Goal: Task Accomplishment & Management: Use online tool/utility

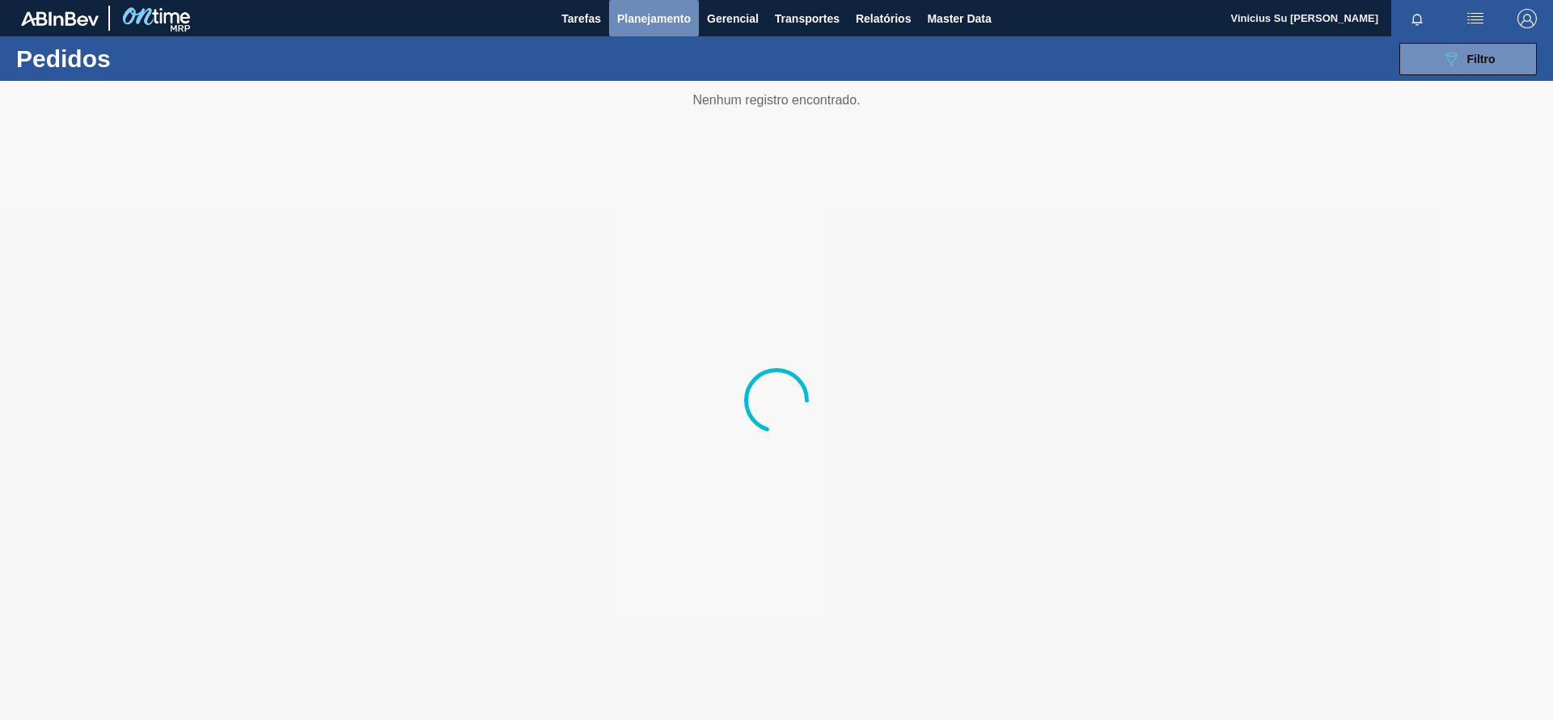
click at [664, 22] on span "Planejamento" at bounding box center [654, 18] width 74 height 19
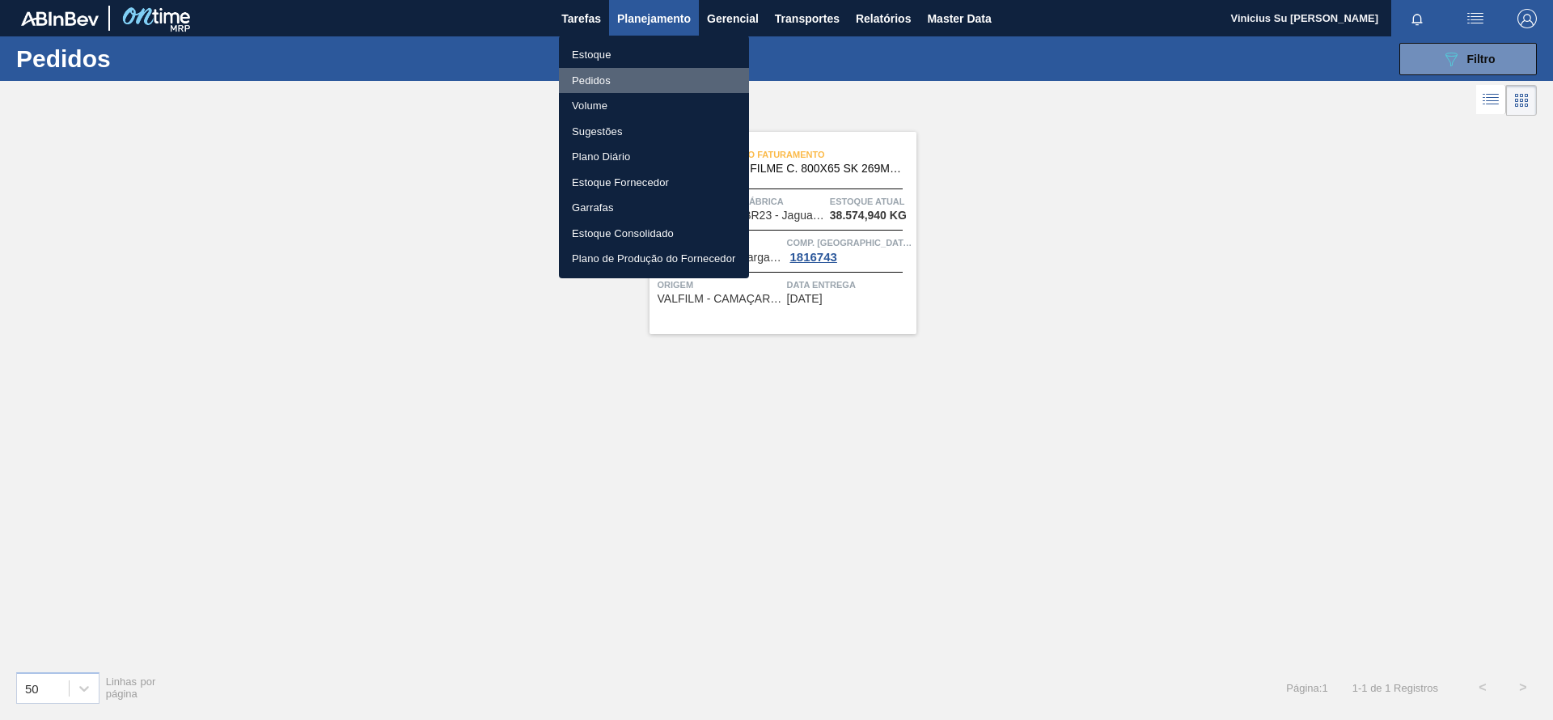
click at [599, 77] on li "Pedidos" at bounding box center [654, 81] width 190 height 26
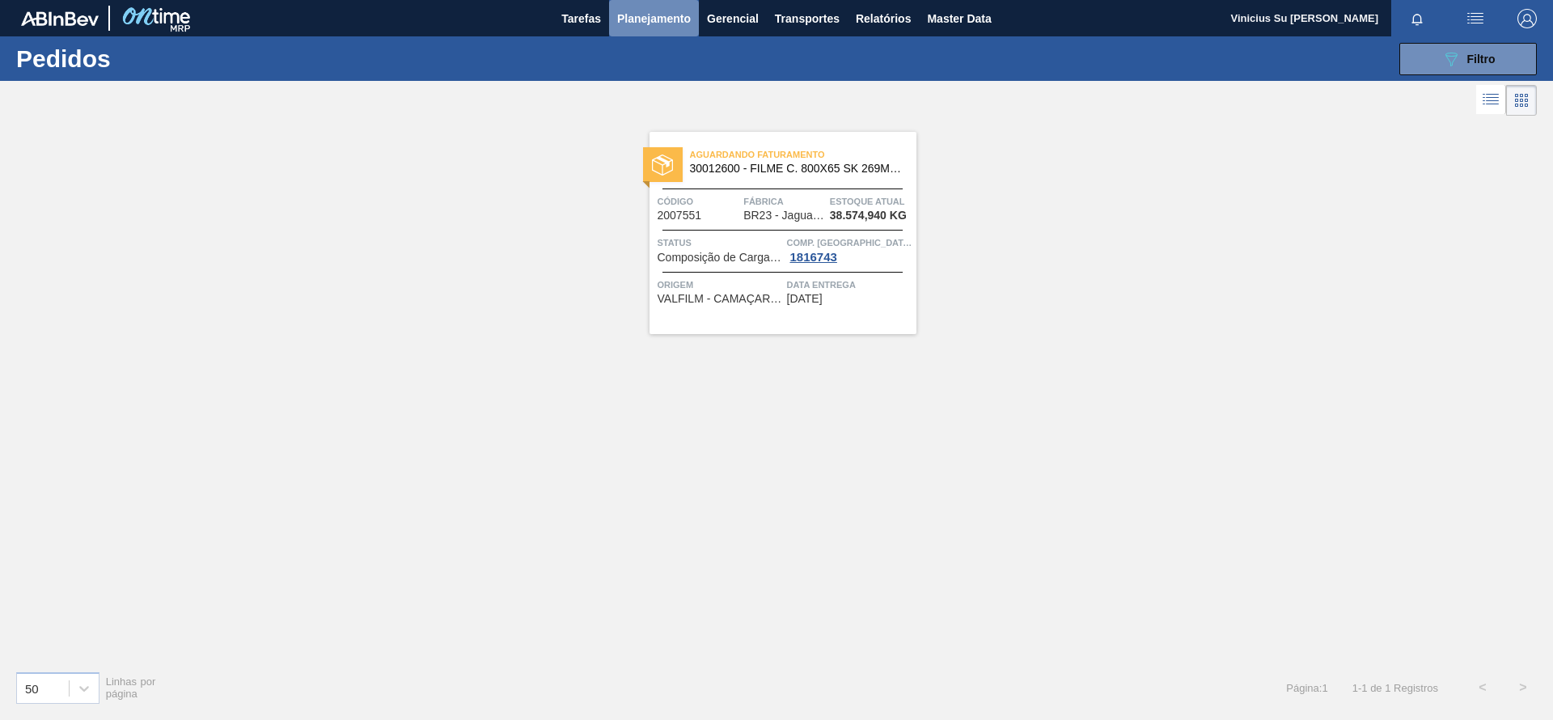
click at [655, 24] on span "Planejamento" at bounding box center [654, 18] width 74 height 19
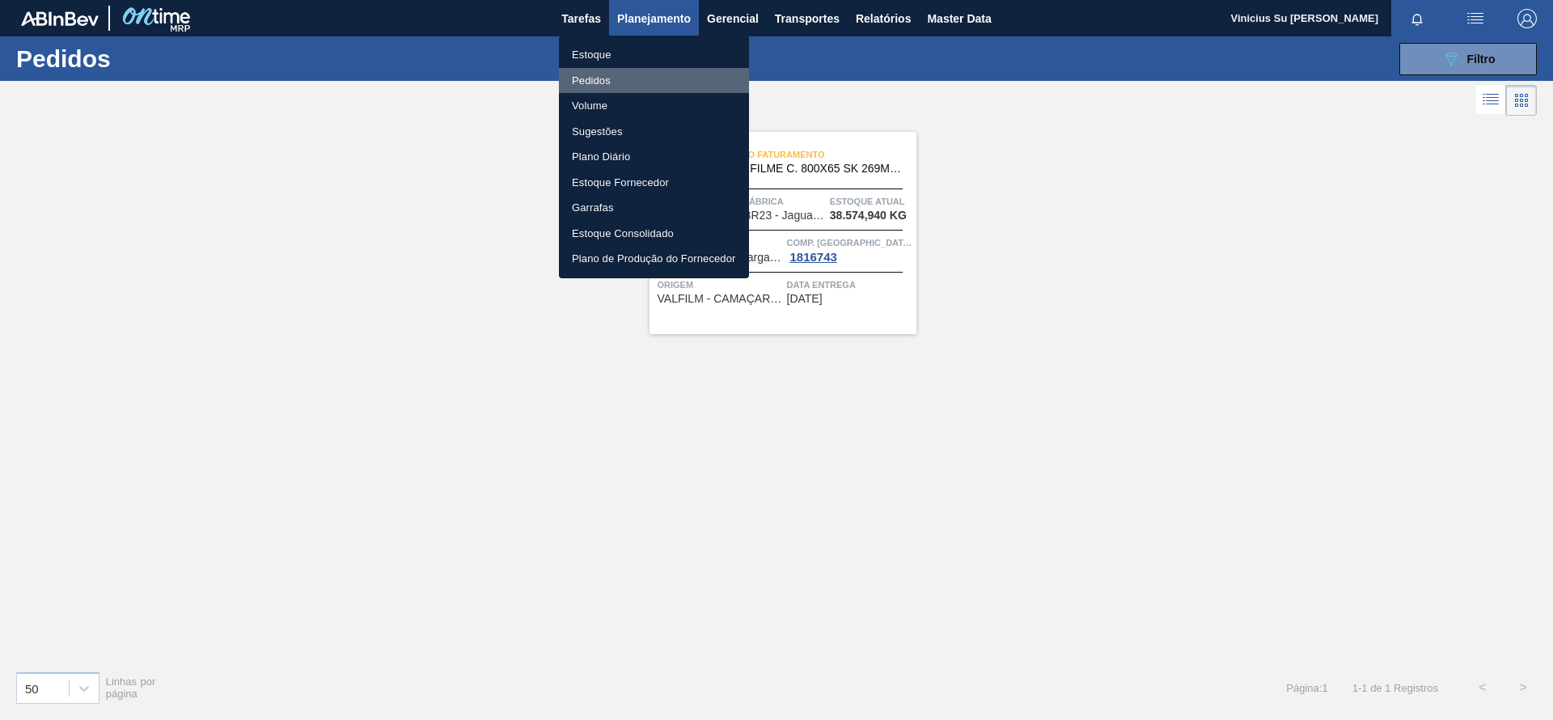
click at [604, 80] on li "Pedidos" at bounding box center [654, 81] width 190 height 26
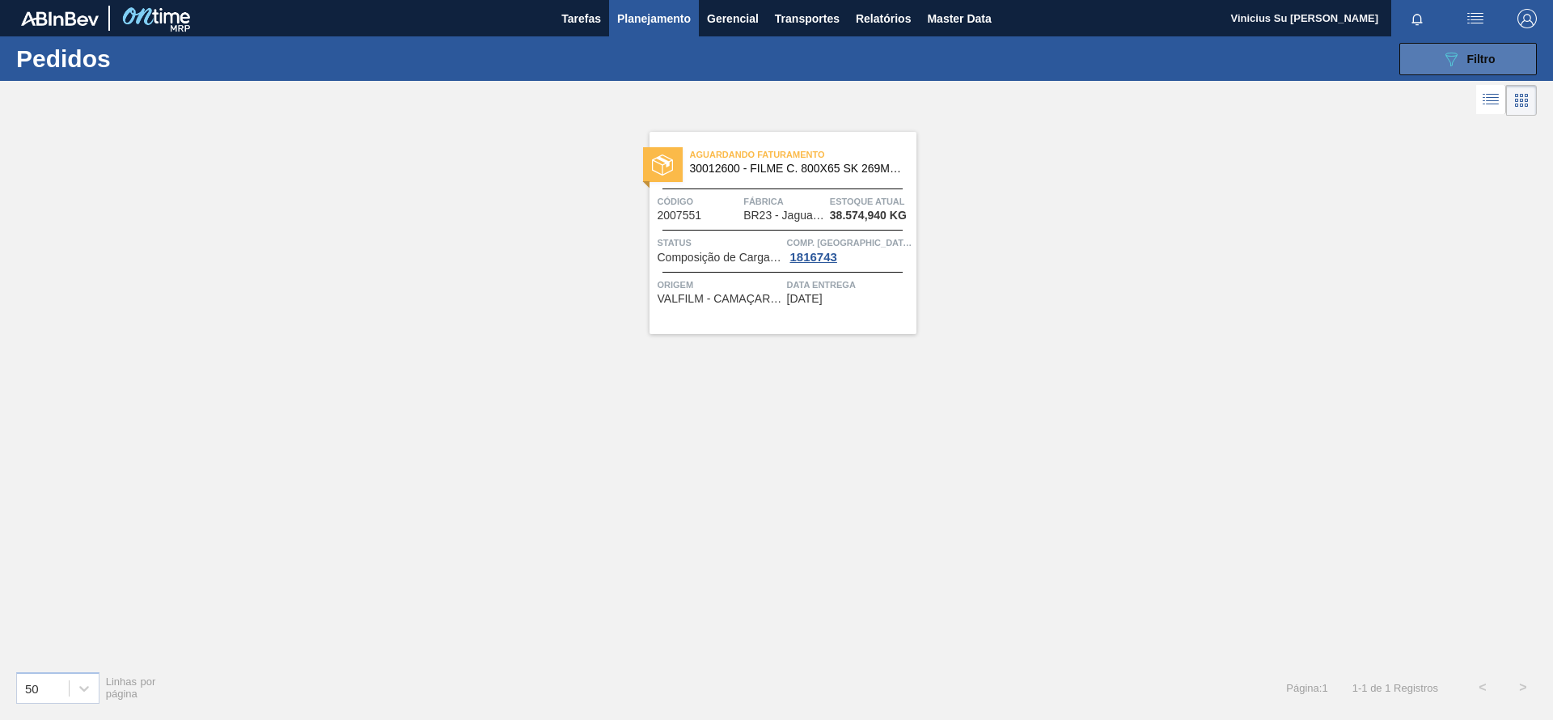
click at [1429, 61] on button "089F7B8B-B2A5-4AFE-B5C0-19BA573D28AC Filtro" at bounding box center [1469, 59] width 138 height 32
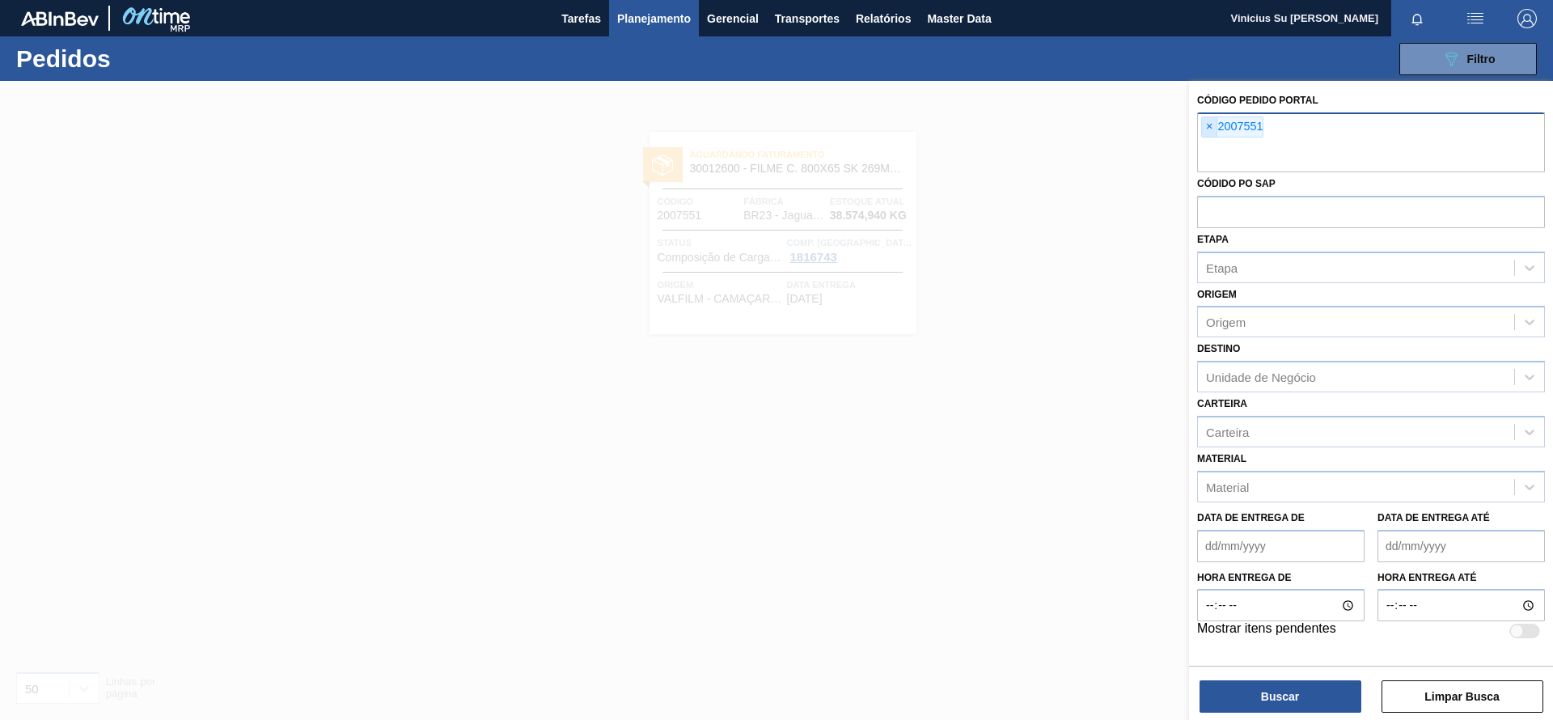
click at [1214, 128] on span "×" at bounding box center [1209, 126] width 15 height 19
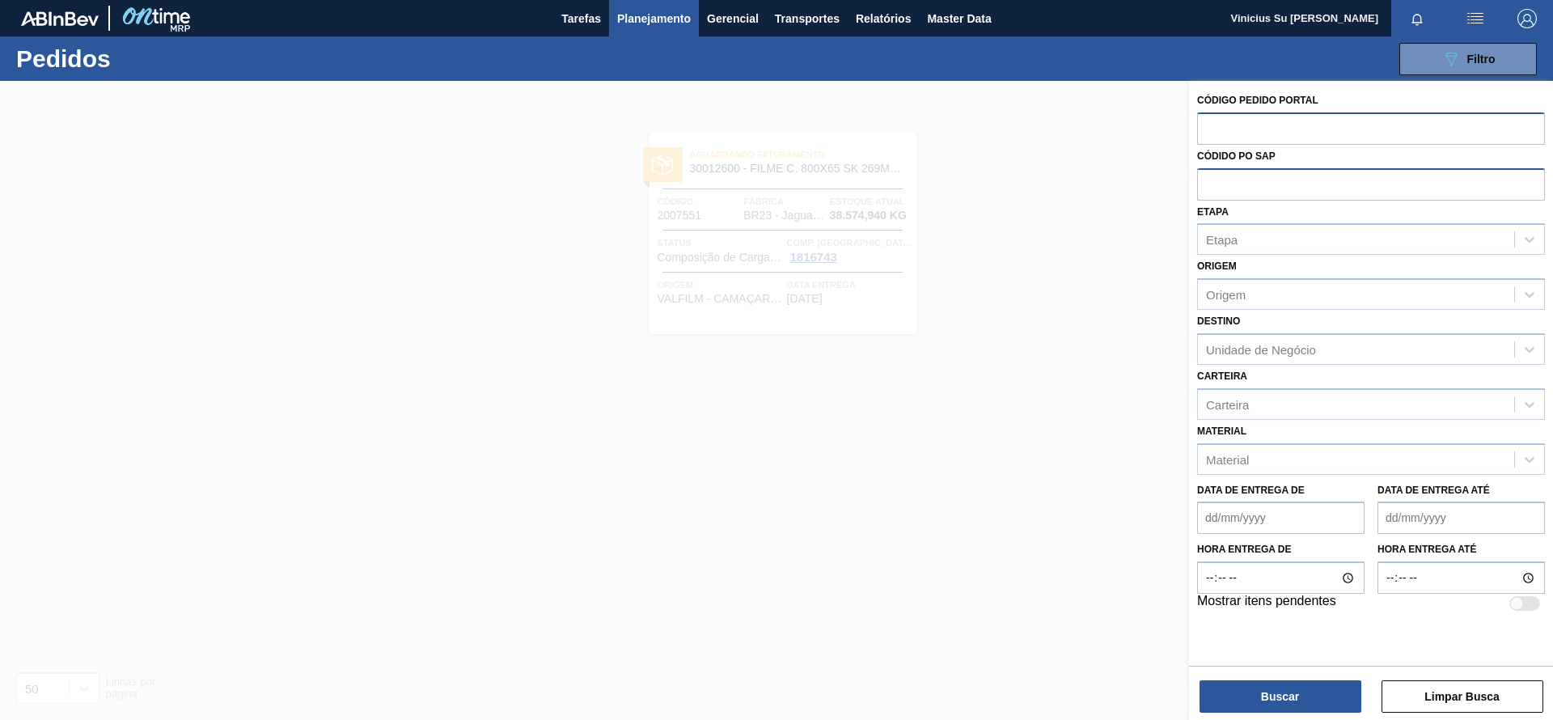
click at [1254, 184] on input "text" at bounding box center [1371, 183] width 348 height 31
type input "5800347290"
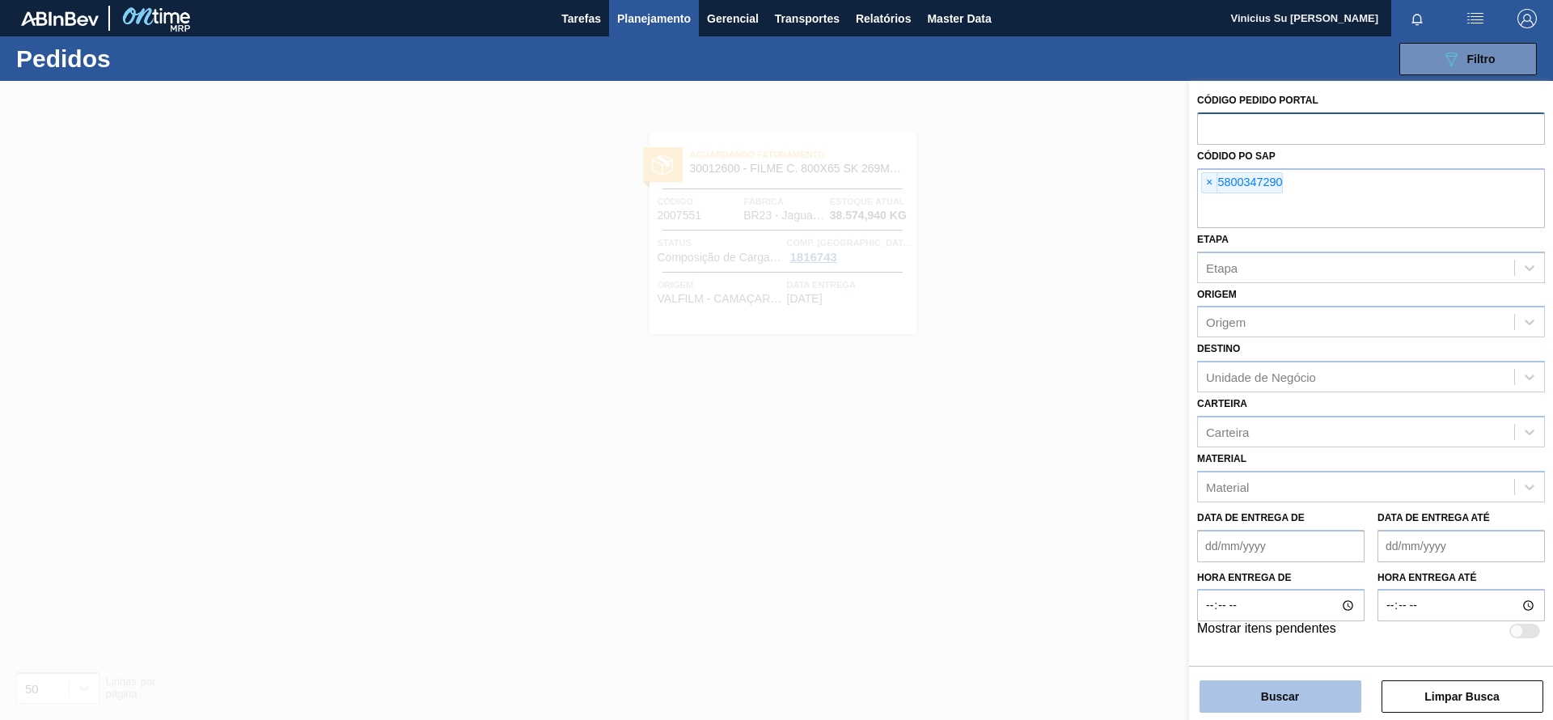
click at [1275, 691] on button "Buscar" at bounding box center [1281, 696] width 162 height 32
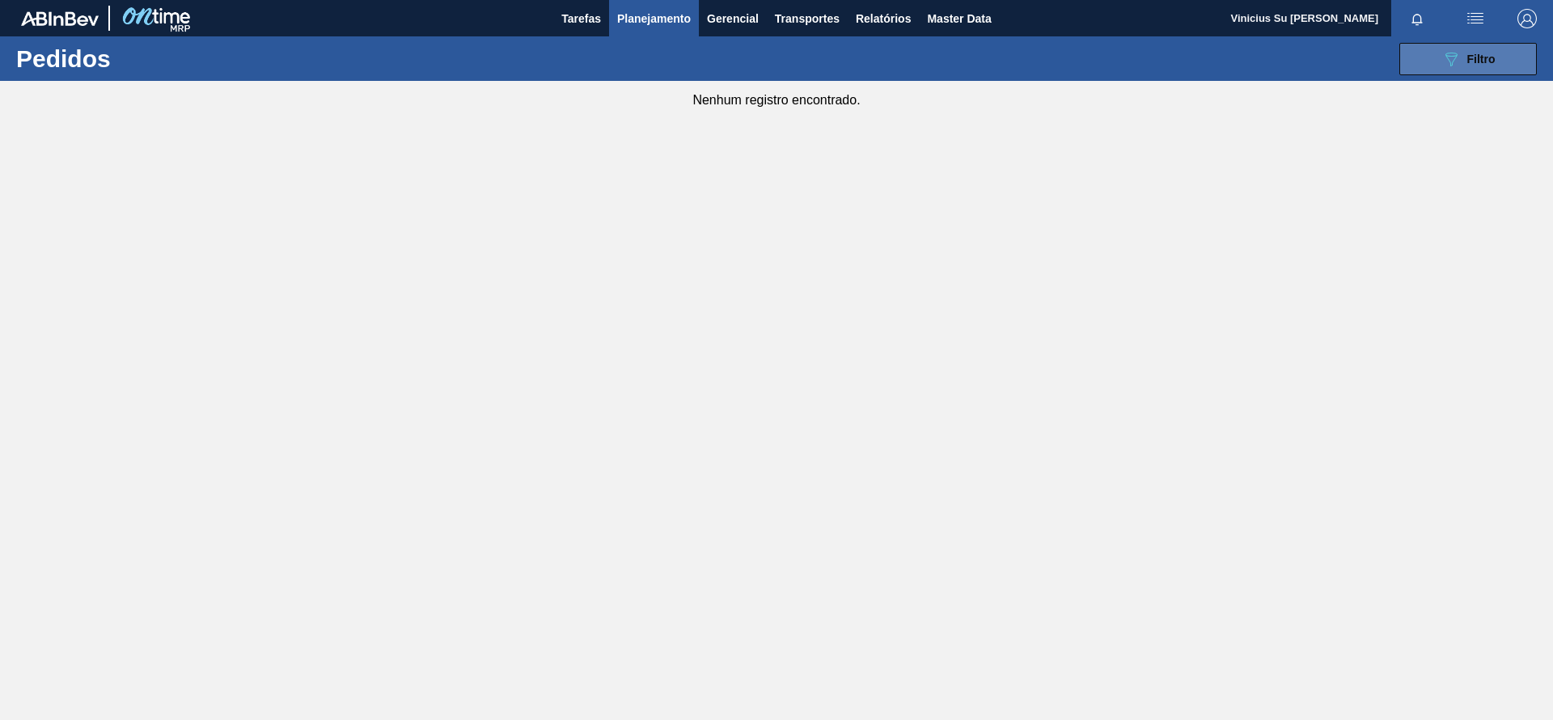
click at [1459, 54] on icon "089F7B8B-B2A5-4AFE-B5C0-19BA573D28AC" at bounding box center [1451, 58] width 19 height 19
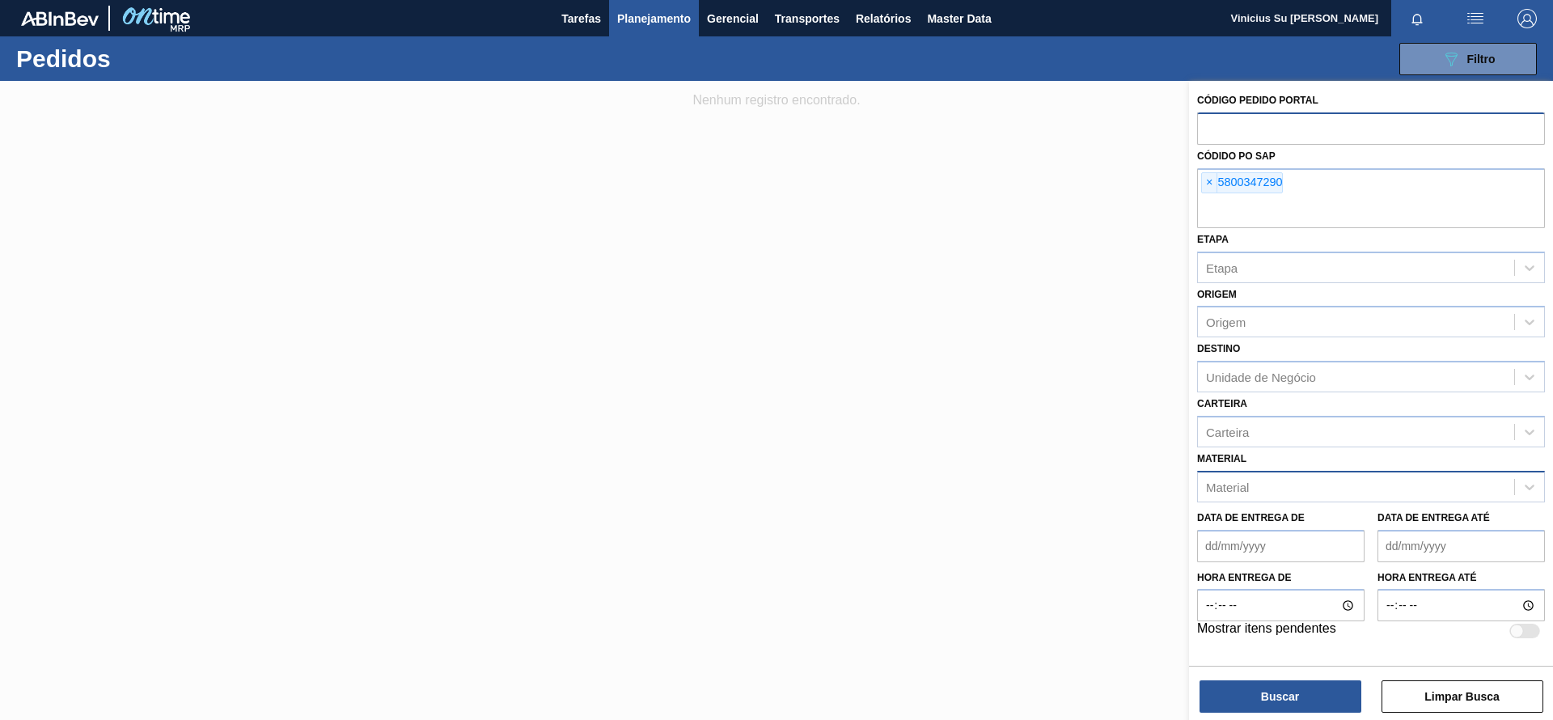
click at [1279, 479] on div "Material" at bounding box center [1356, 486] width 316 height 23
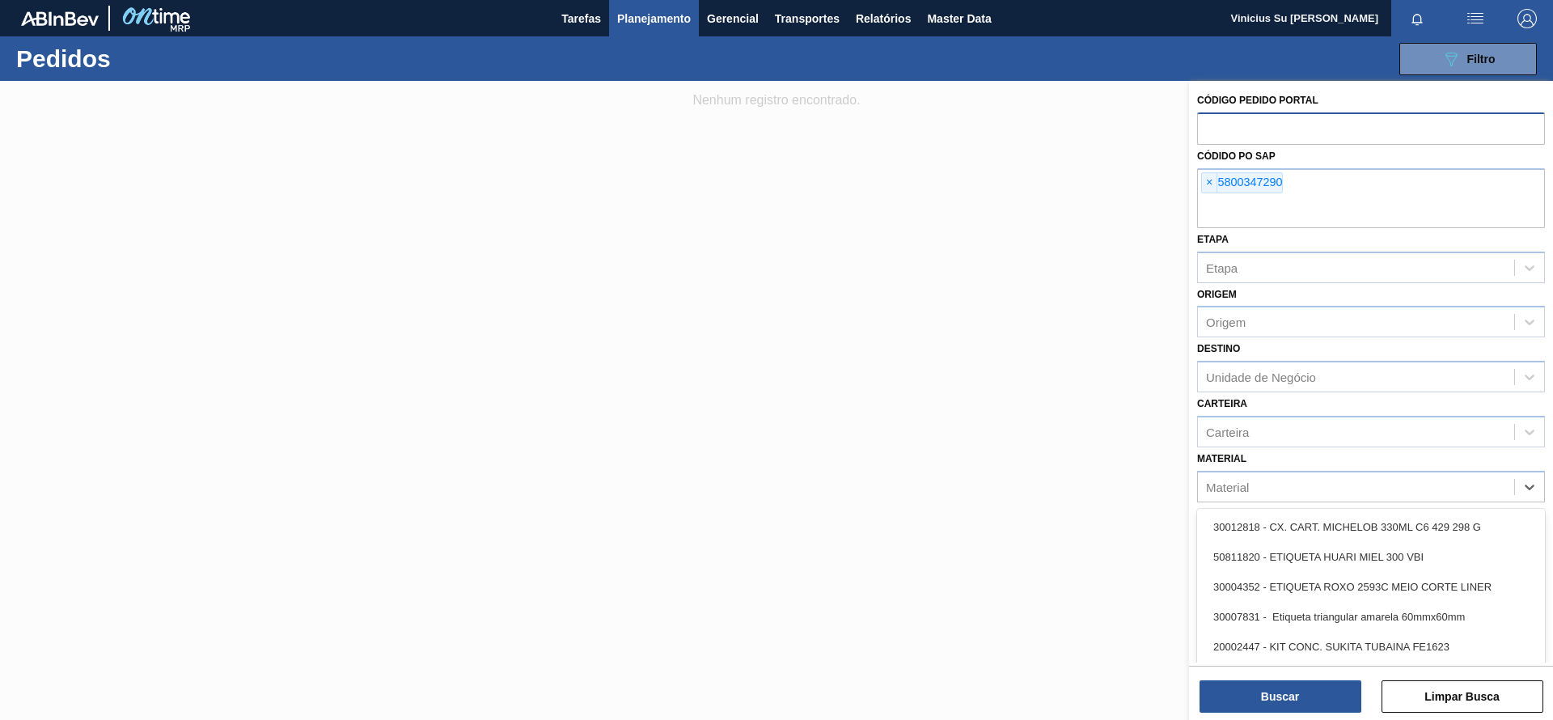
click at [671, 21] on span "Planejamento" at bounding box center [654, 18] width 74 height 19
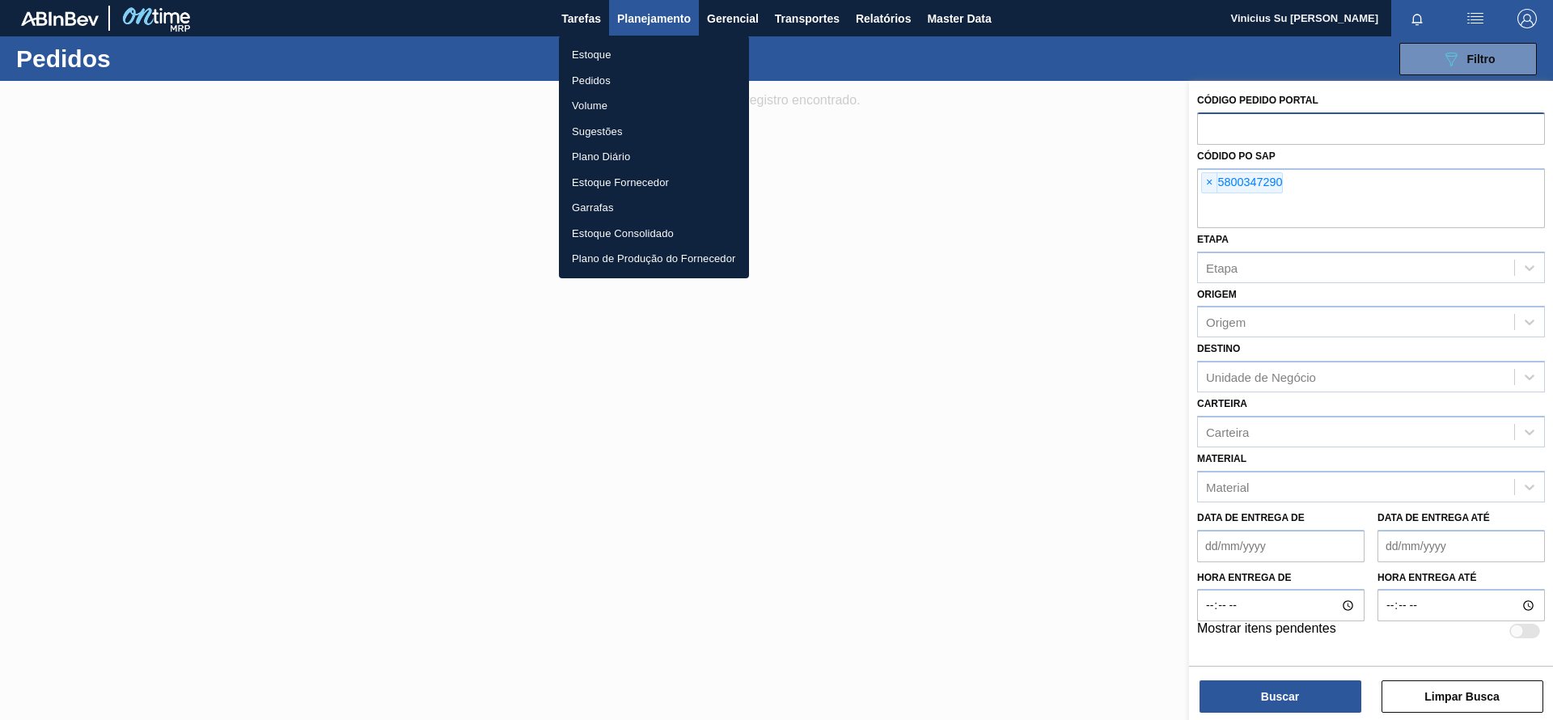
click at [607, 49] on li "Estoque" at bounding box center [654, 55] width 190 height 26
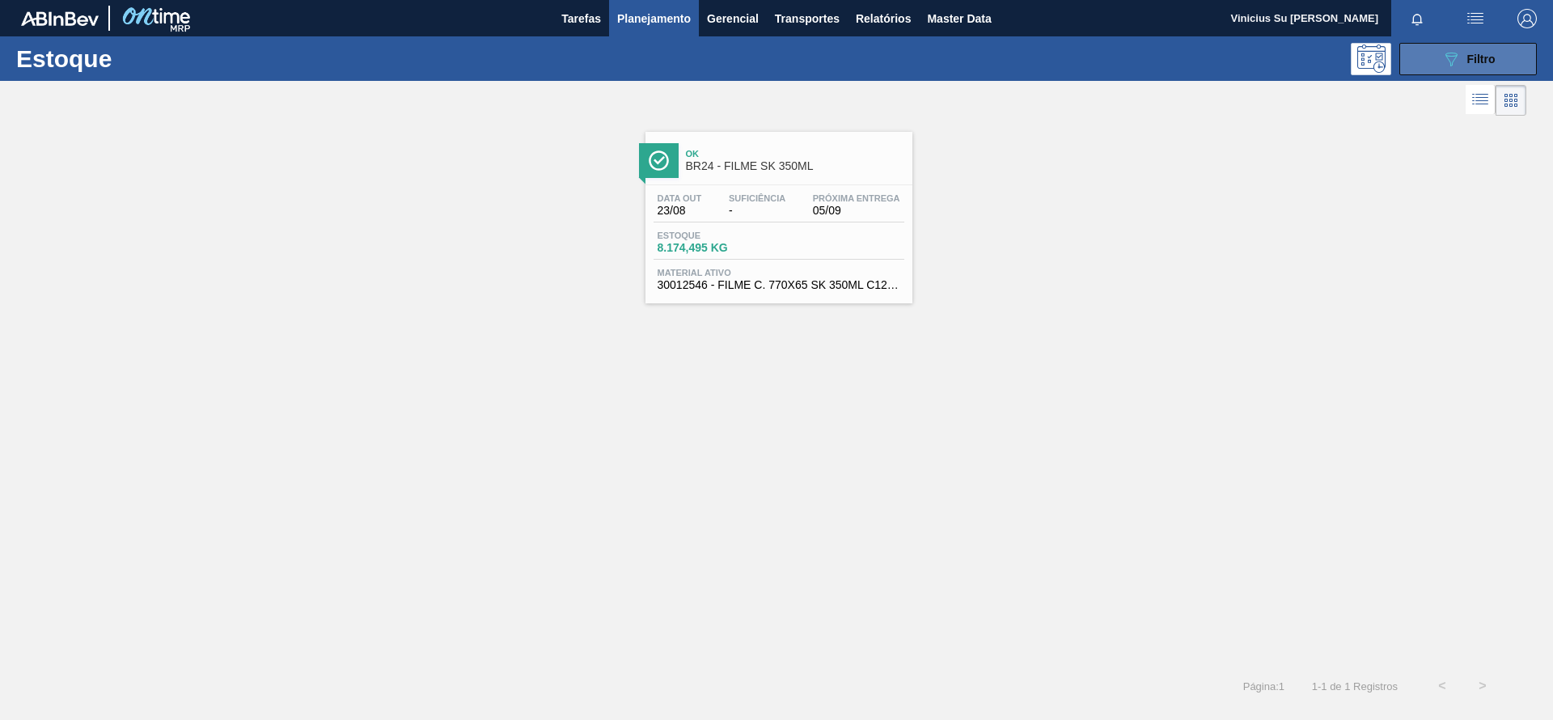
click at [1451, 59] on icon "089F7B8B-B2A5-4AFE-B5C0-19BA573D28AC" at bounding box center [1451, 58] width 19 height 19
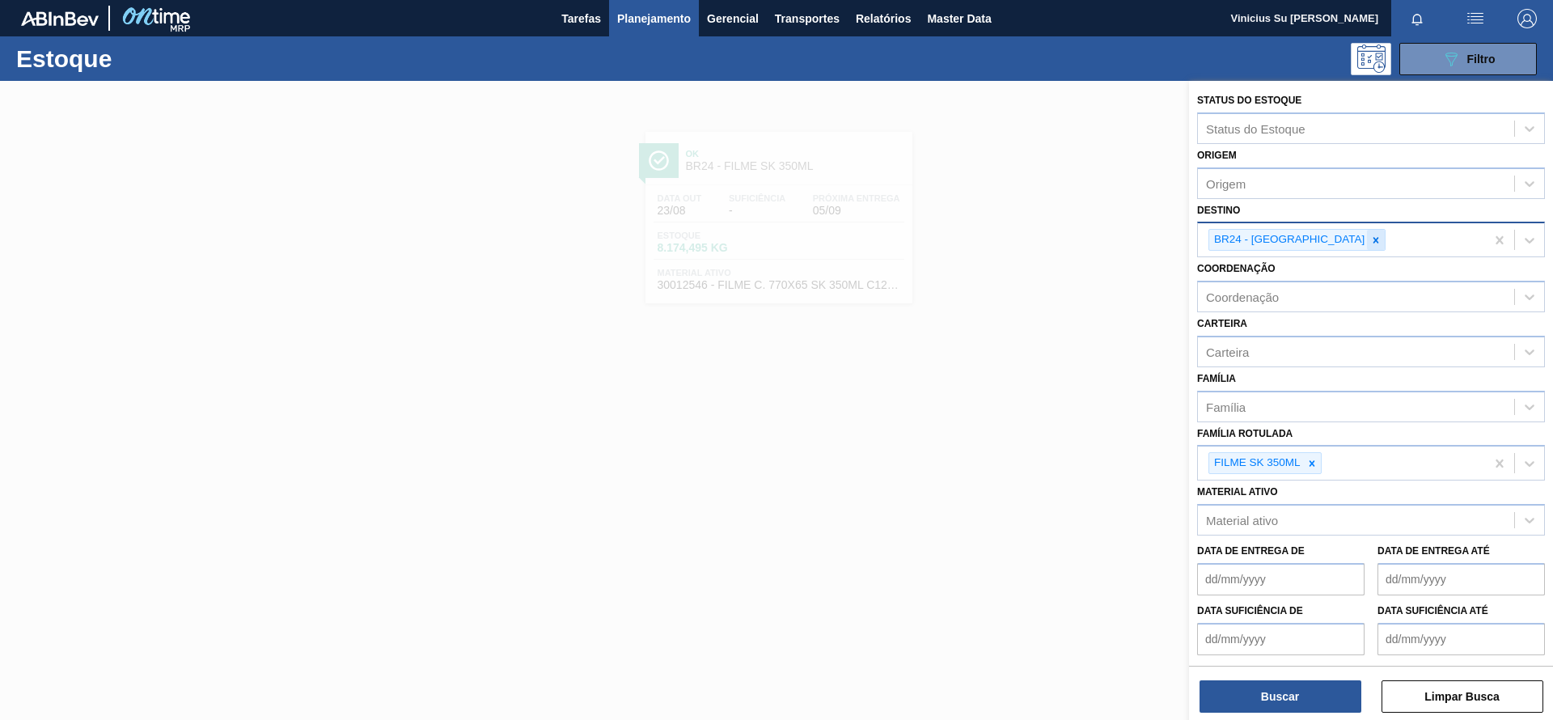
click at [1370, 241] on icon at bounding box center [1375, 240] width 11 height 11
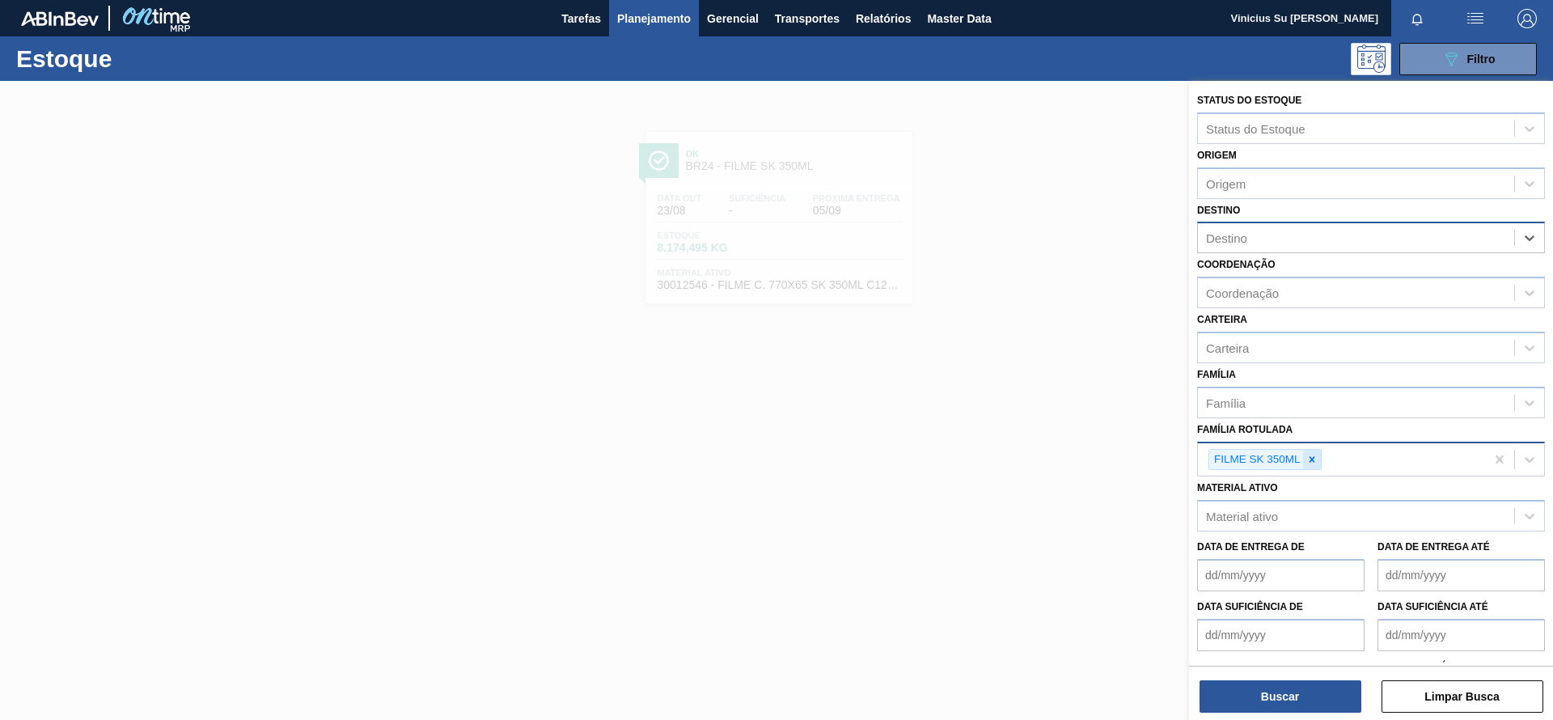
click at [1311, 457] on icon at bounding box center [1312, 459] width 6 height 6
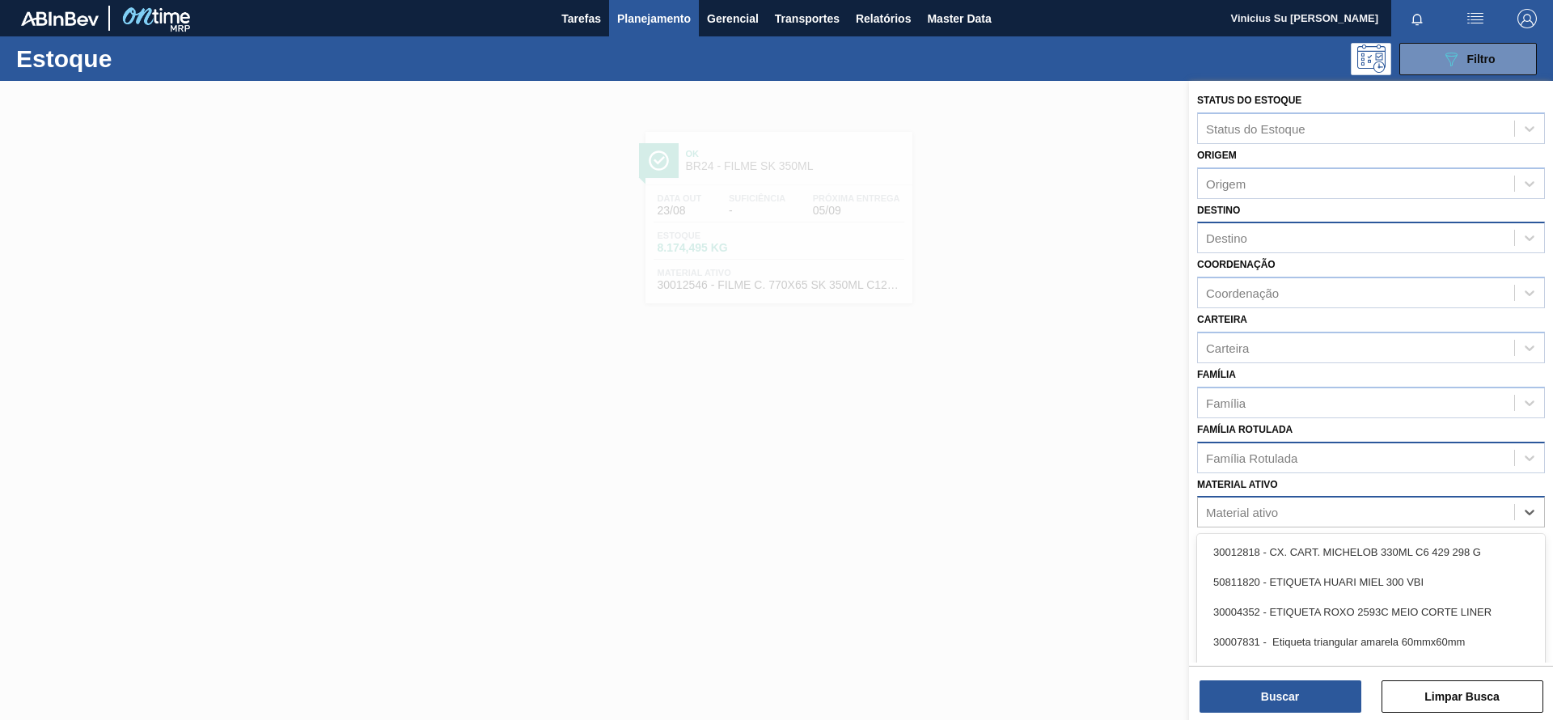
click at [1299, 511] on div "Material ativo" at bounding box center [1356, 512] width 316 height 23
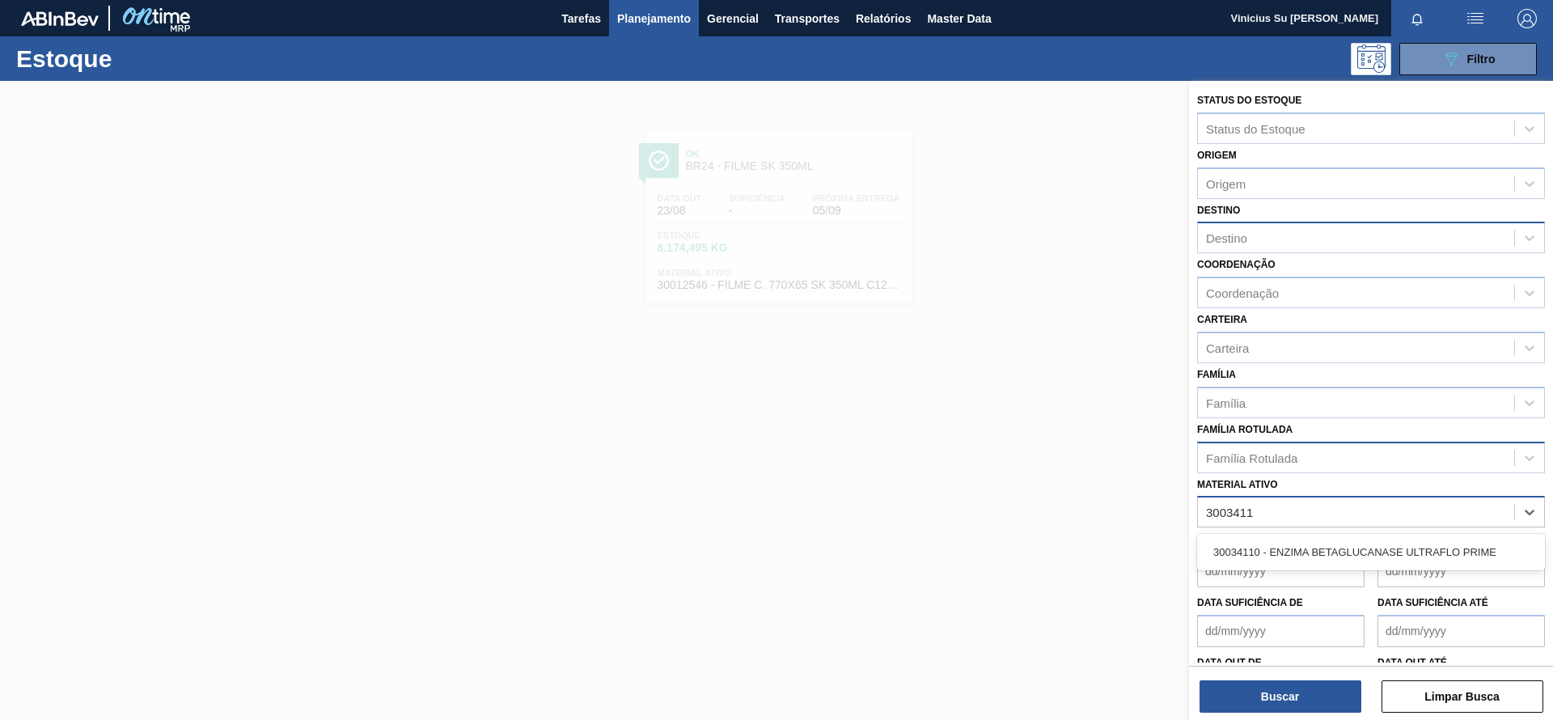
type ativo "30034110"
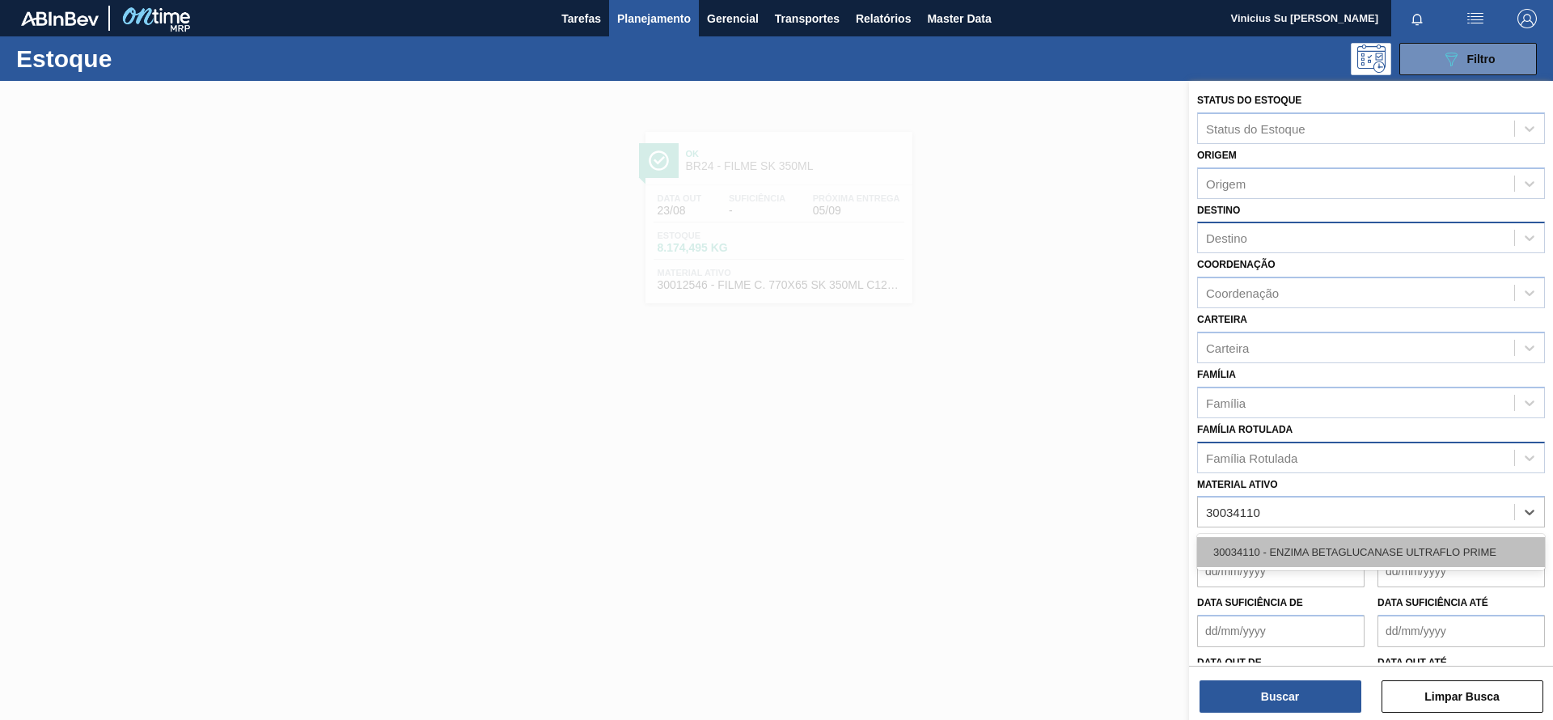
click at [1306, 551] on div "30034110 - ENZIMA BETAGLUCANASE ULTRAFLO PRIME" at bounding box center [1371, 552] width 348 height 30
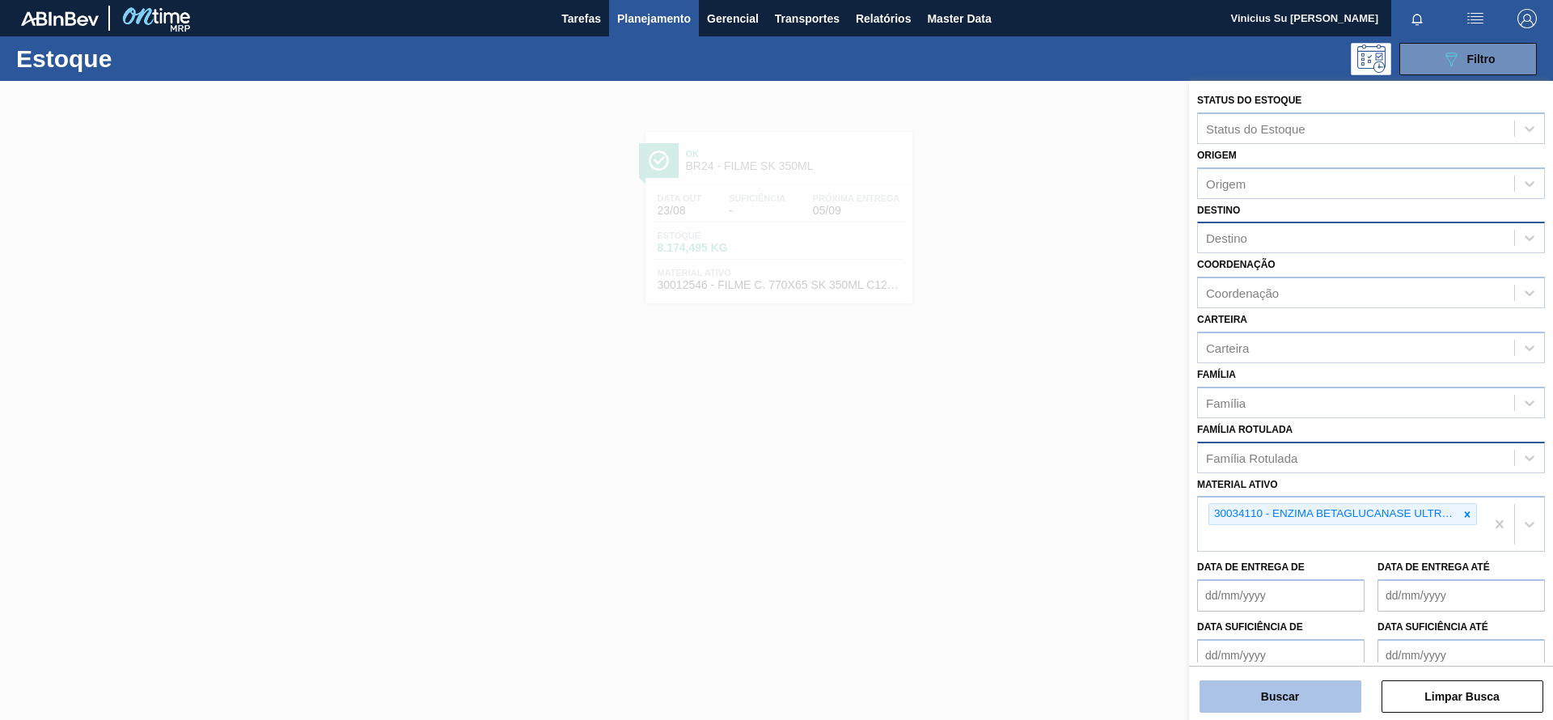
click at [1266, 694] on button "Buscar" at bounding box center [1281, 696] width 162 height 32
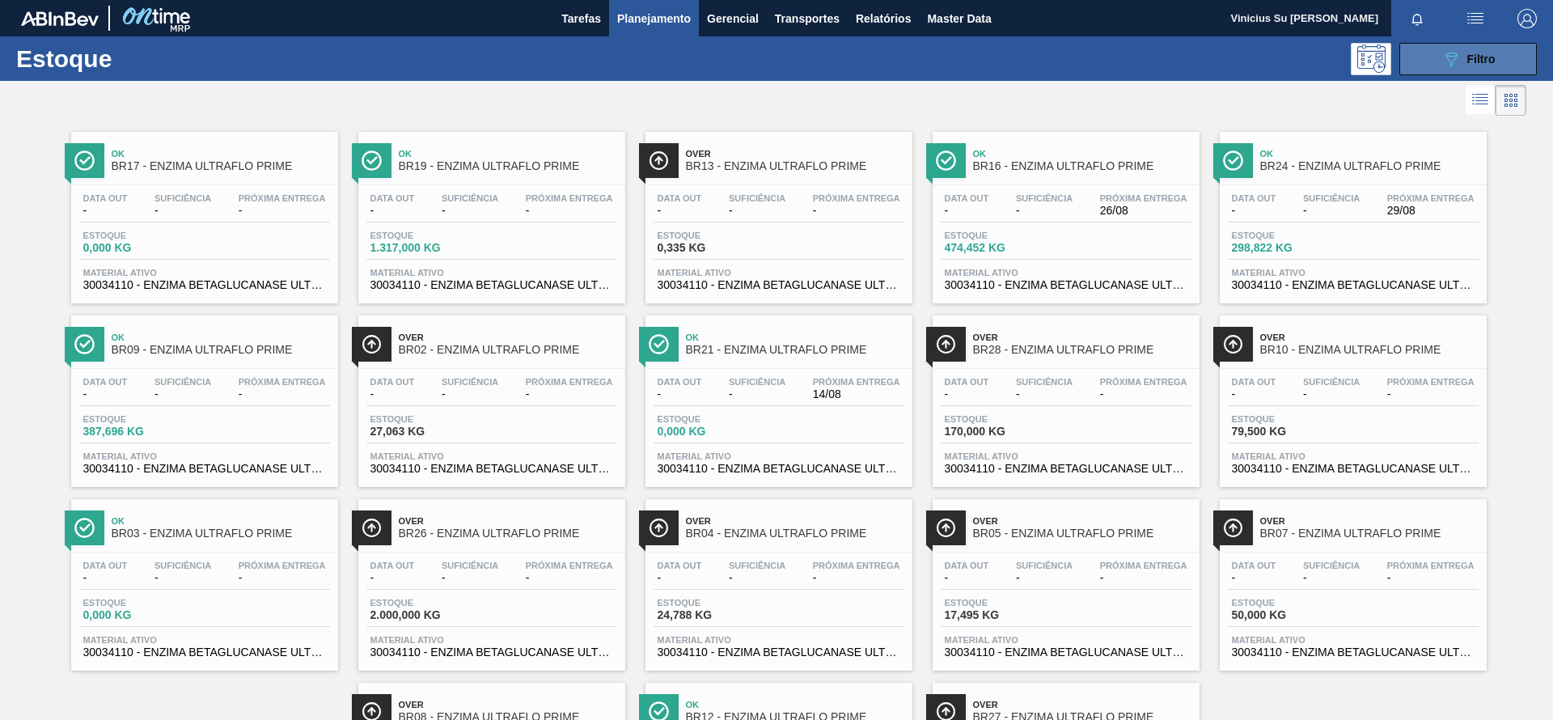
click at [1440, 71] on button "089F7B8B-B2A5-4AFE-B5C0-19BA573D28AC Filtro" at bounding box center [1469, 59] width 138 height 32
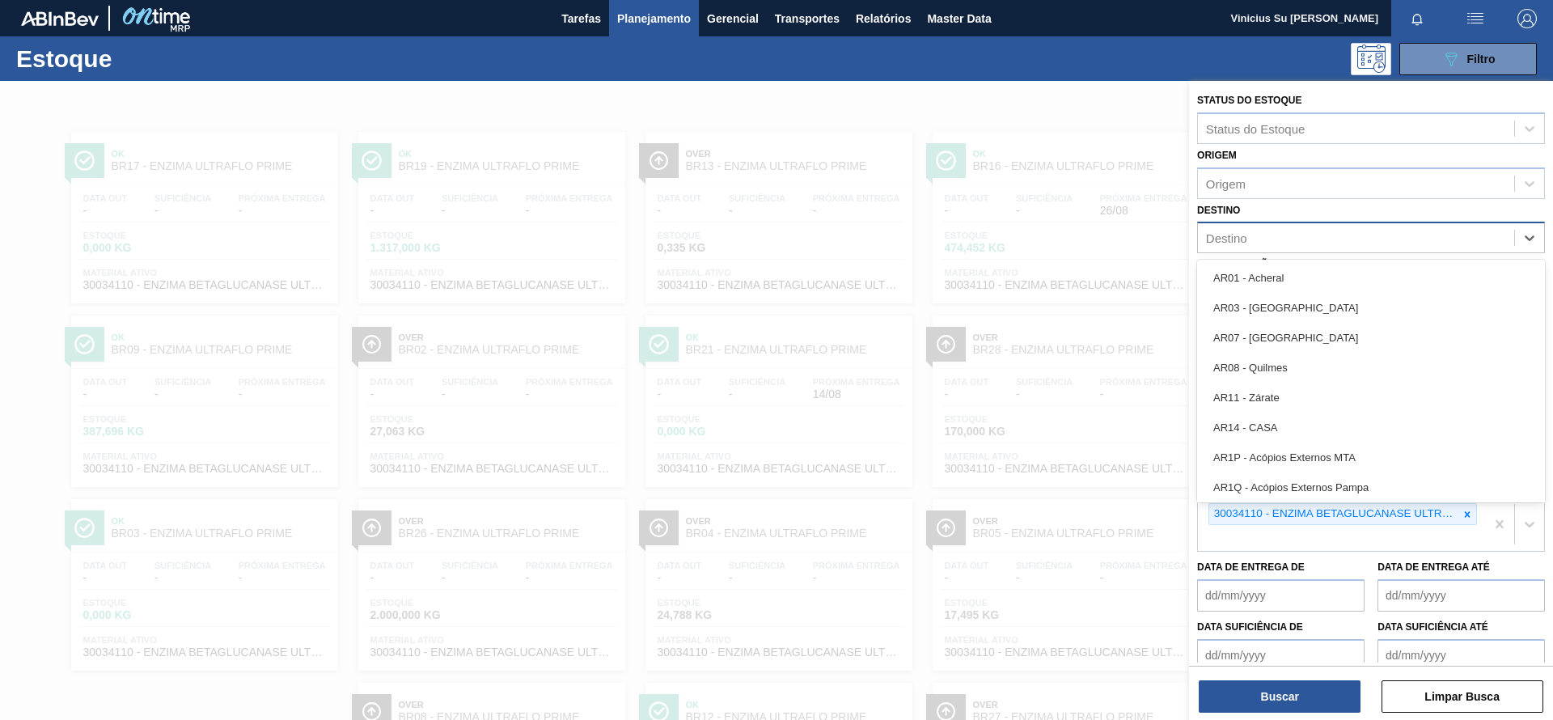
click at [1316, 232] on div "Destino" at bounding box center [1356, 238] width 316 height 23
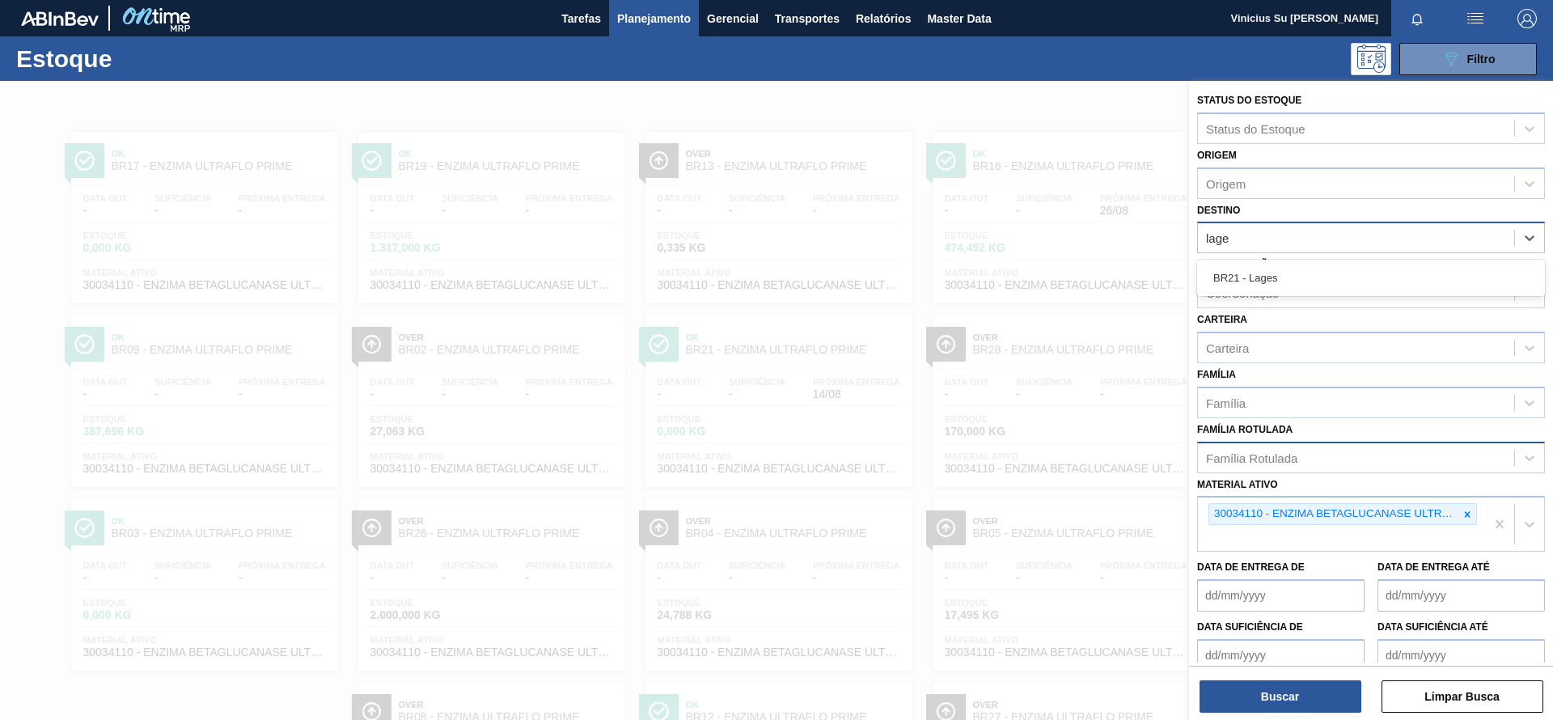
type input "lages"
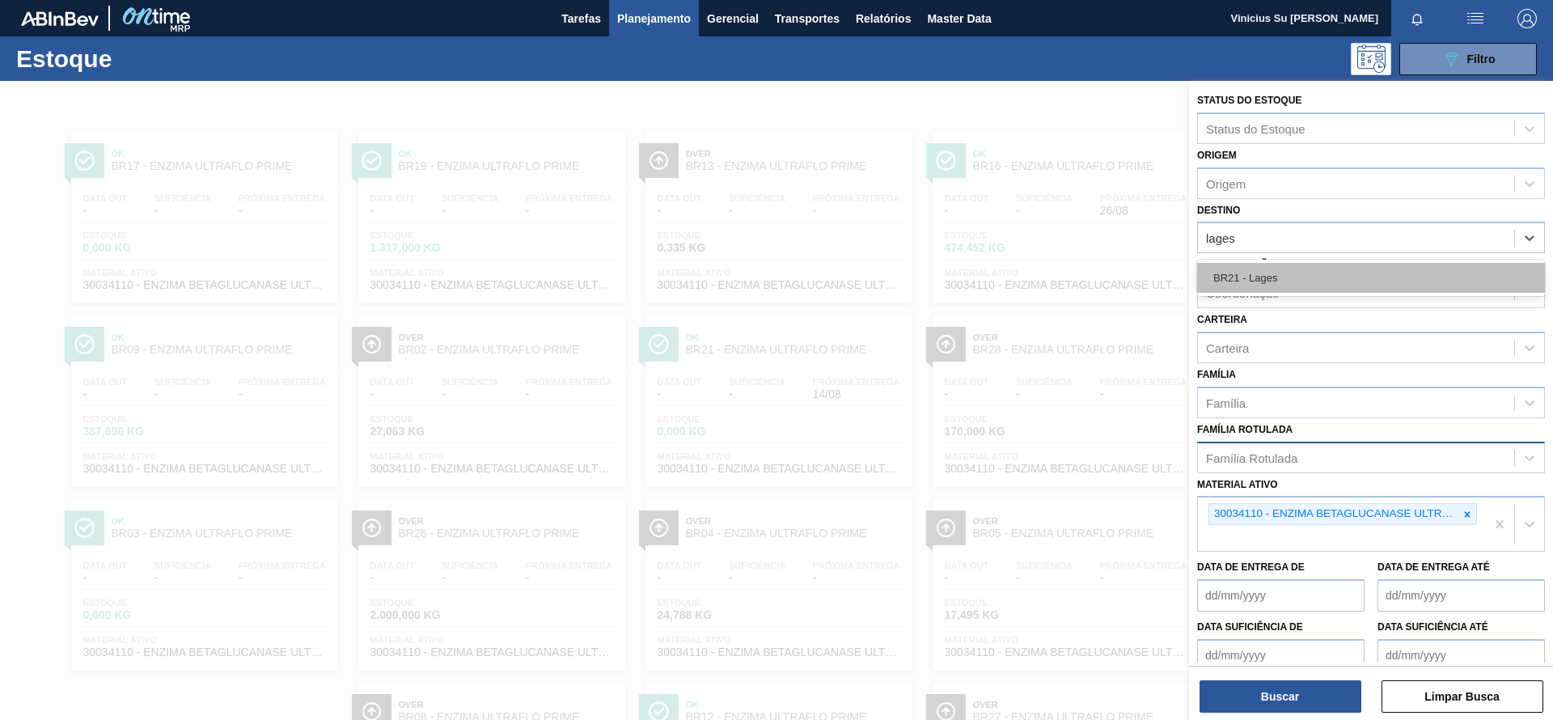
click at [1298, 269] on div "BR21 - Lages" at bounding box center [1371, 278] width 348 height 30
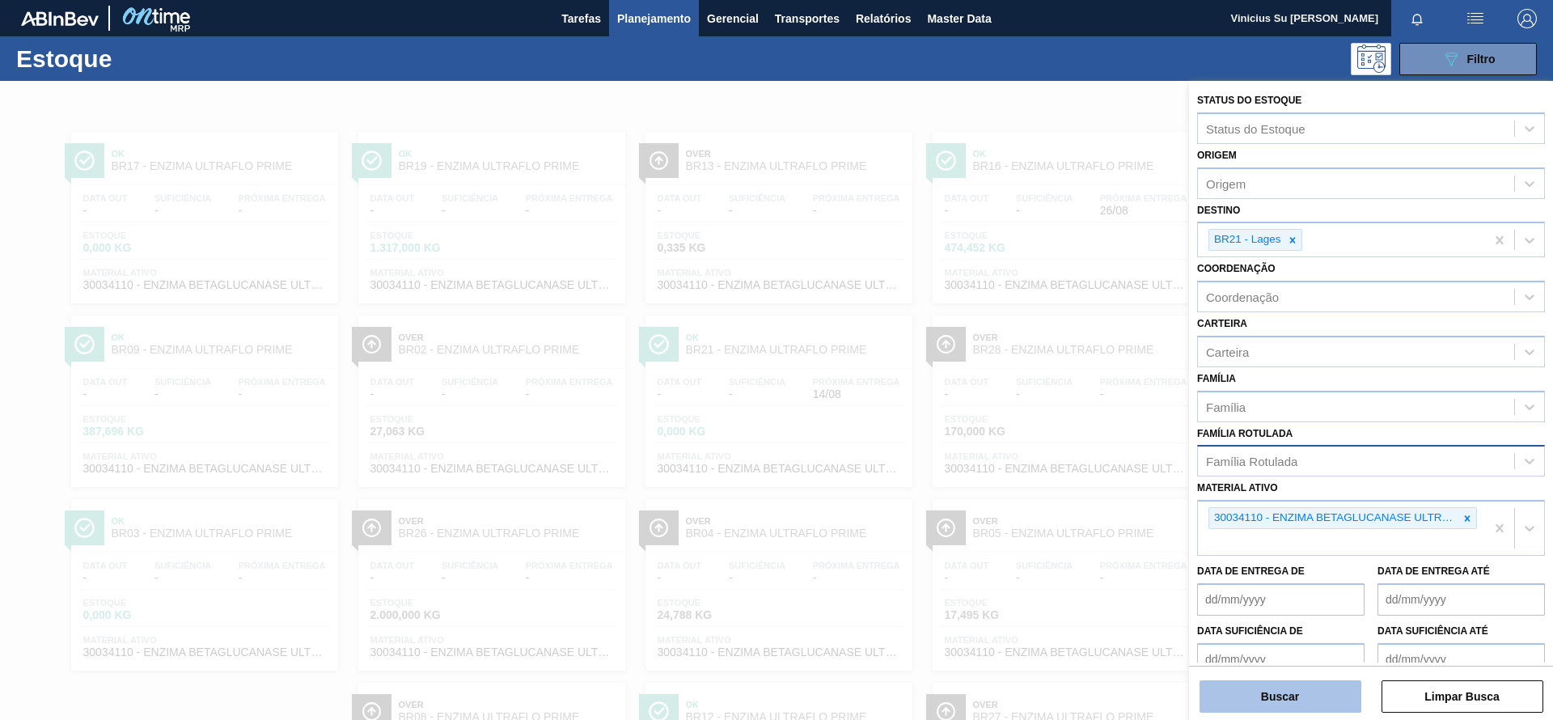
click at [1308, 696] on button "Buscar" at bounding box center [1281, 696] width 162 height 32
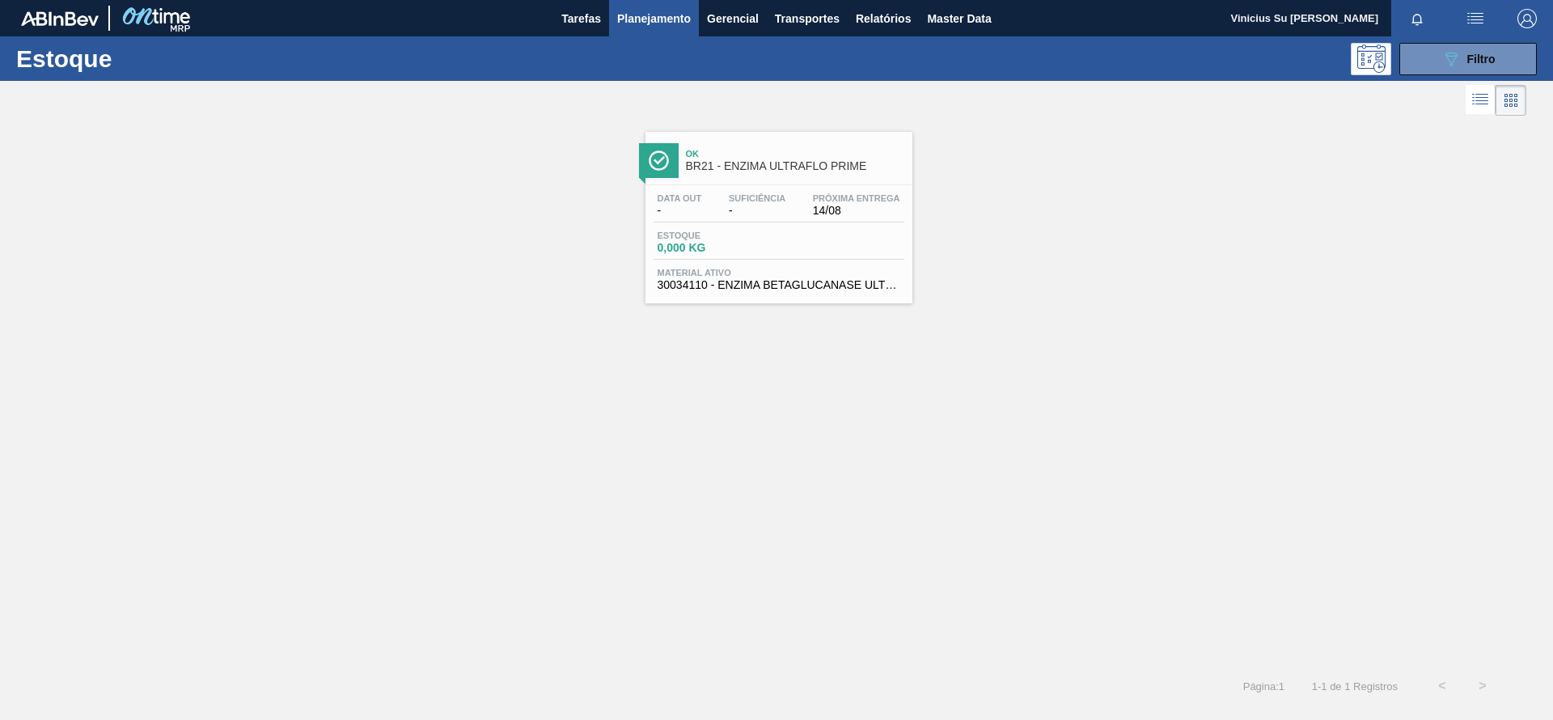
click at [760, 156] on span "Ok" at bounding box center [795, 154] width 218 height 10
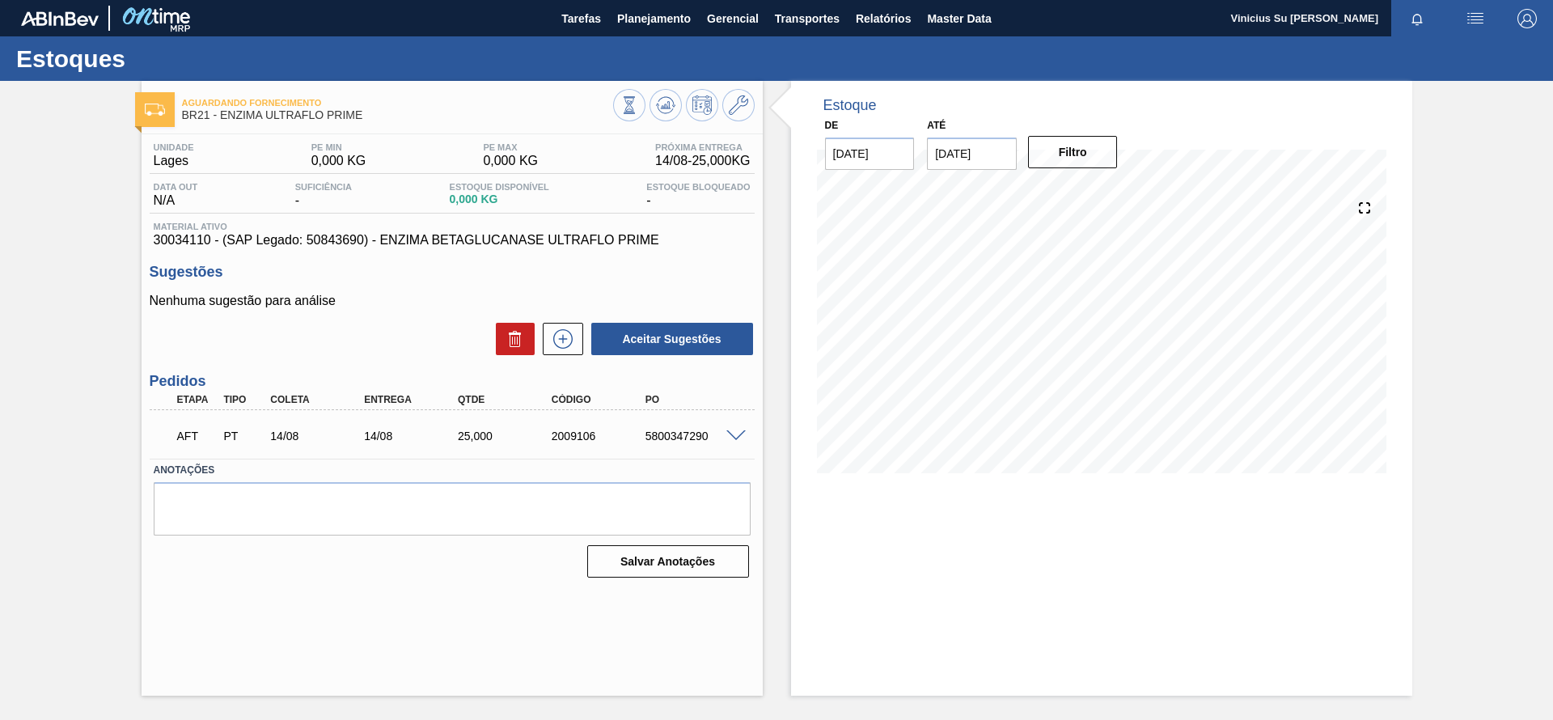
click at [735, 434] on span at bounding box center [735, 436] width 19 height 12
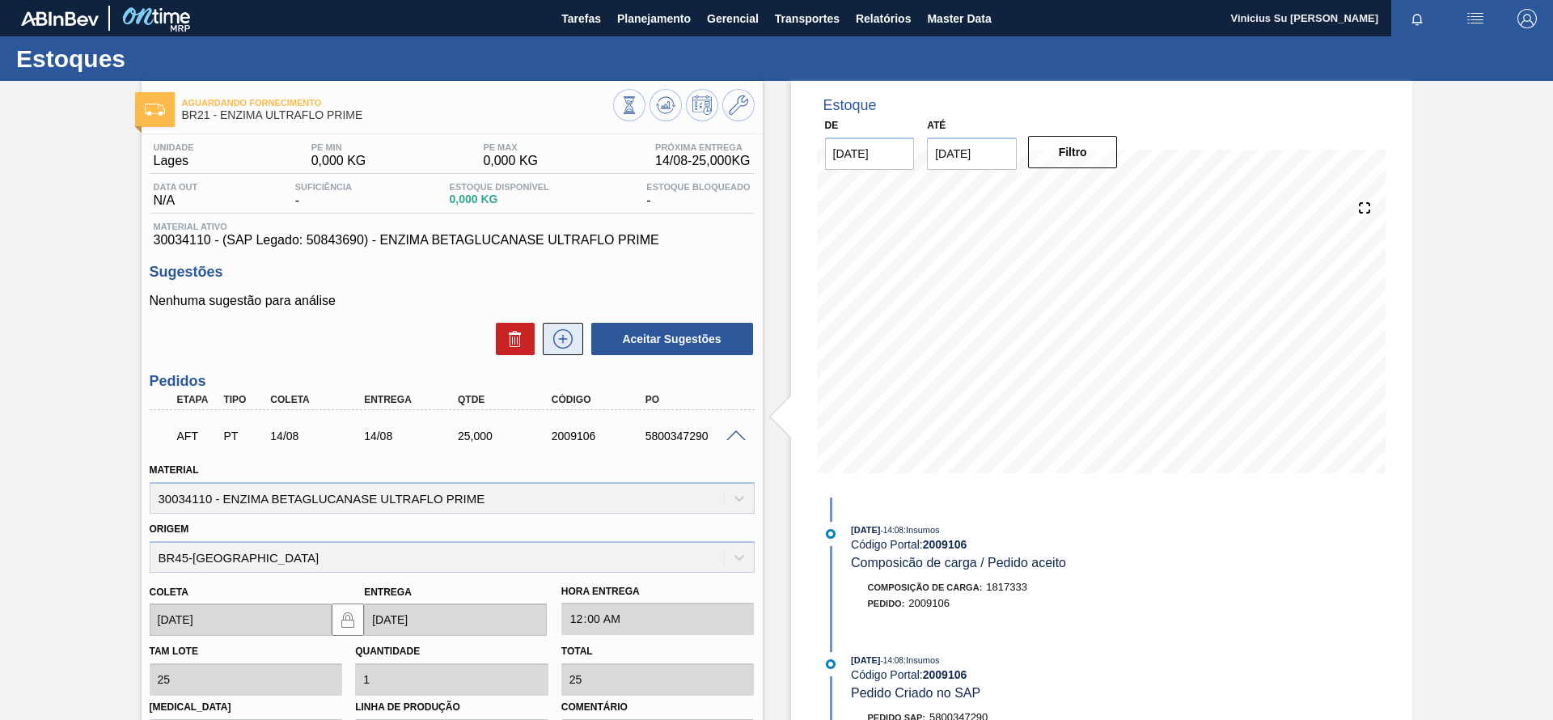
click at [565, 340] on icon at bounding box center [563, 338] width 26 height 19
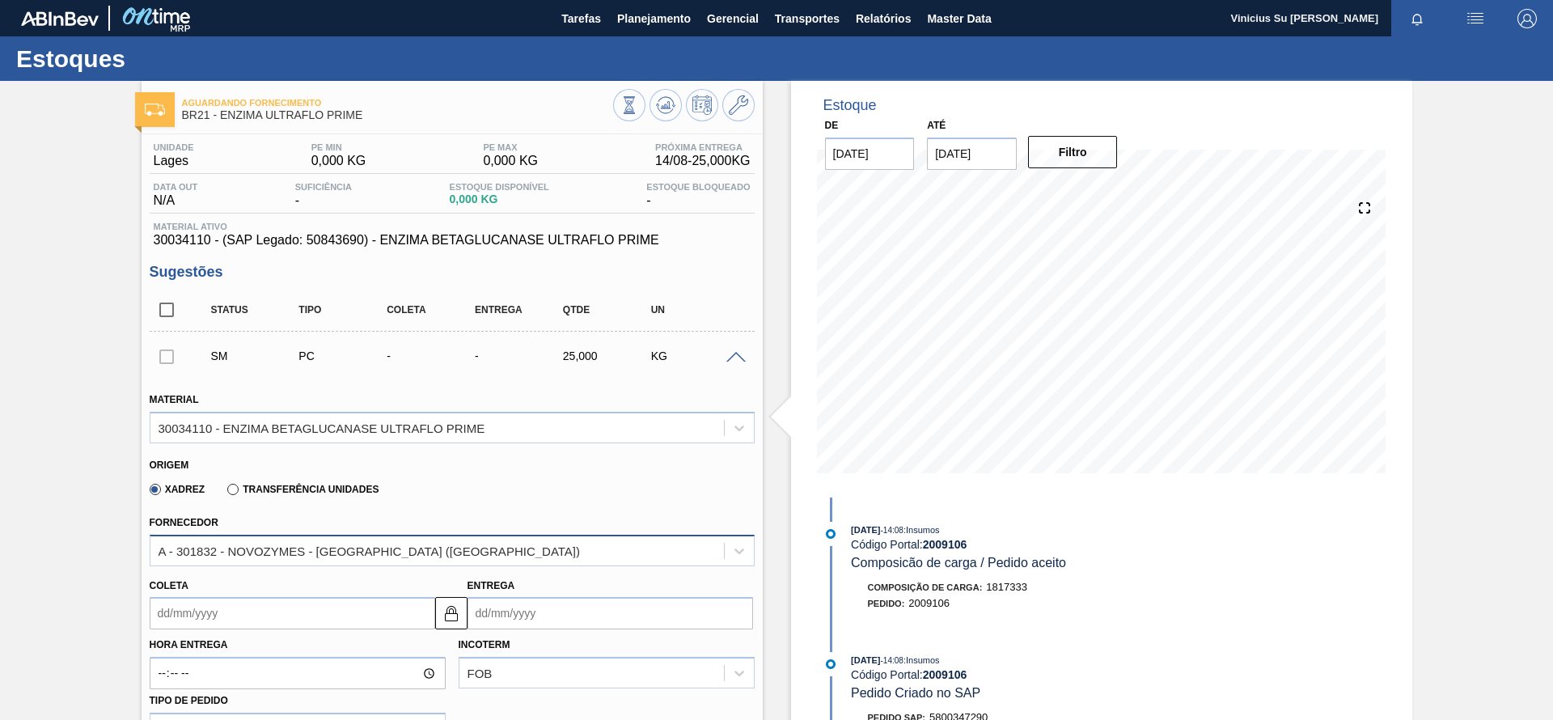
click at [524, 549] on div "A - 301832 - NOVOZYMES - [GEOGRAPHIC_DATA] ([GEOGRAPHIC_DATA])" at bounding box center [437, 550] width 574 height 23
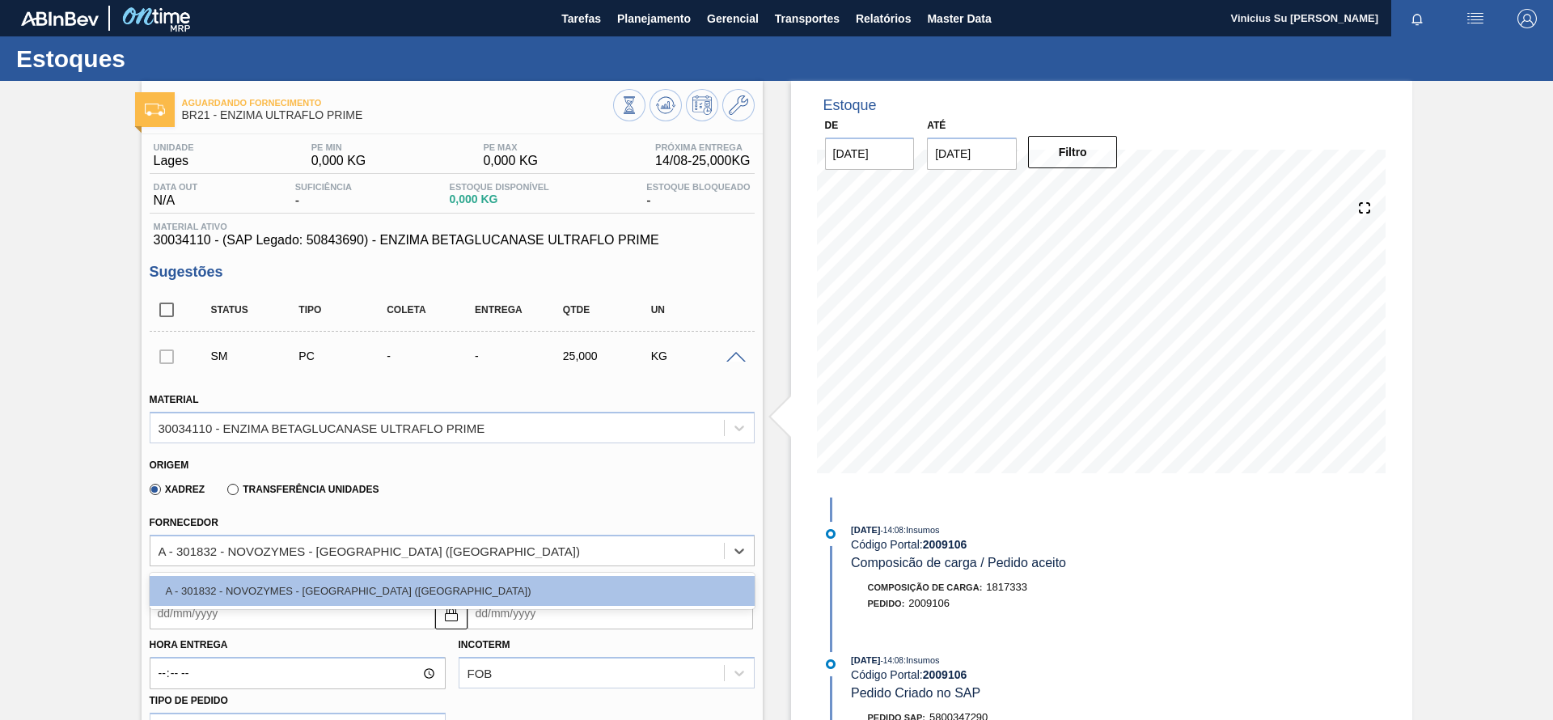
click at [287, 488] on label "Transferência Unidades" at bounding box center [302, 489] width 151 height 11
click at [225, 493] on input "Transferência Unidades" at bounding box center [225, 493] width 0 height 0
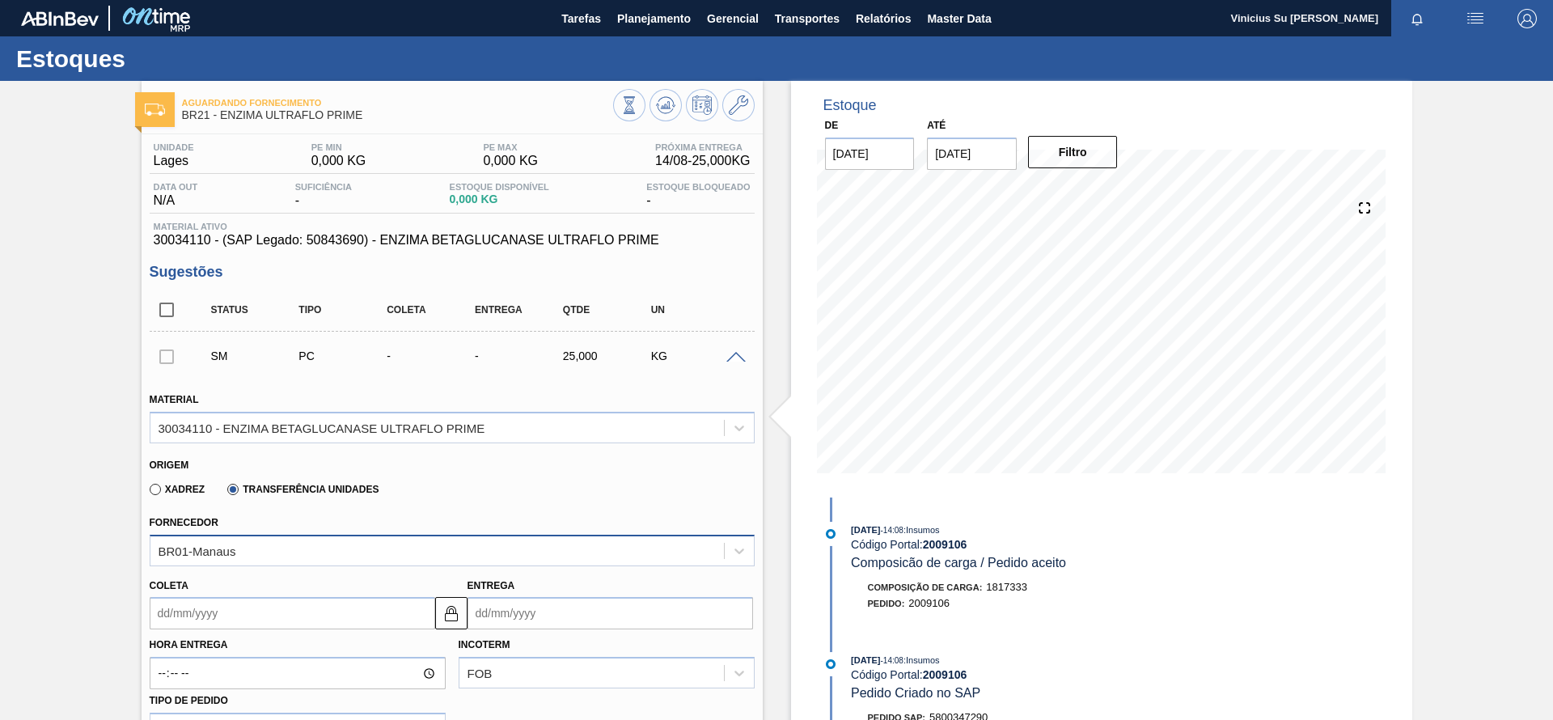
click at [225, 553] on div "BR01-Manaus" at bounding box center [452, 551] width 605 height 32
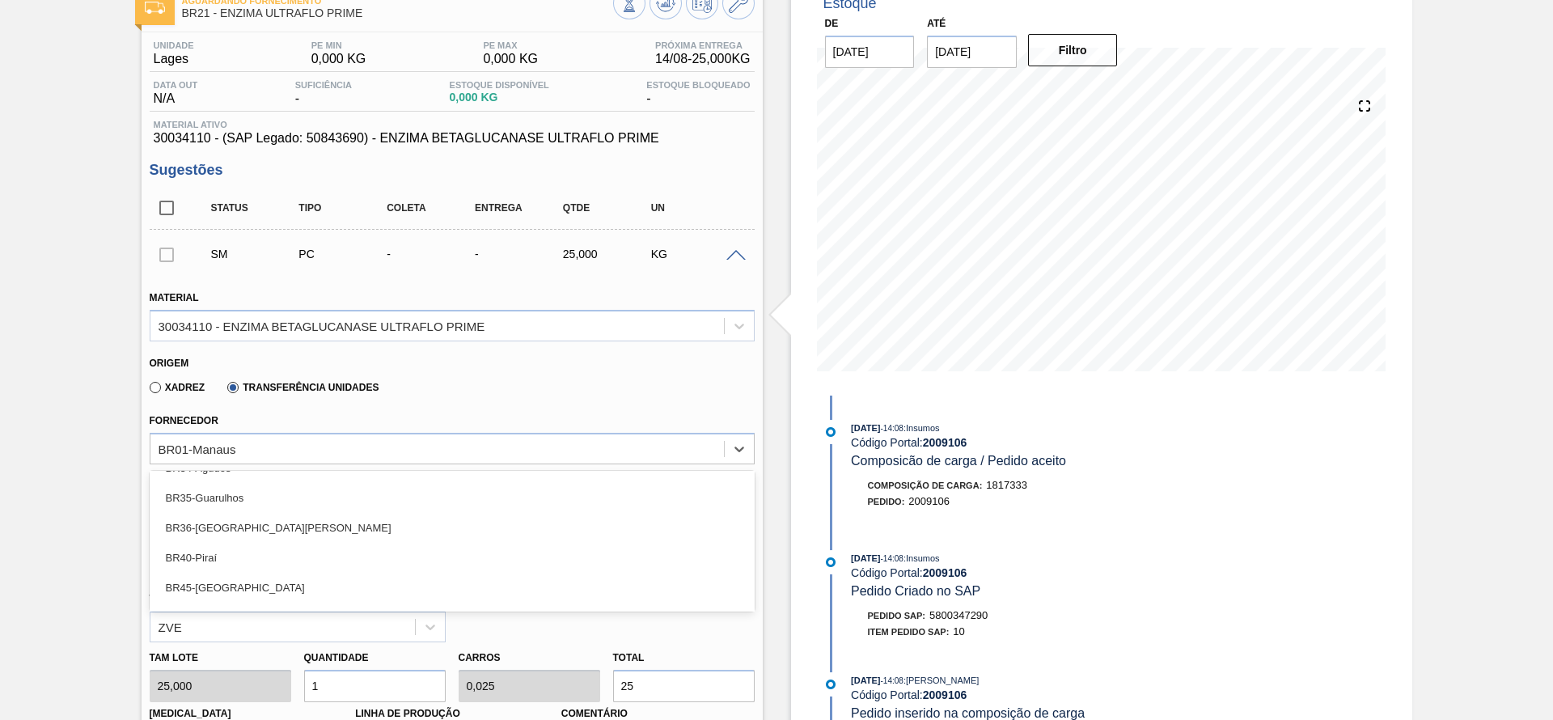
scroll to position [404, 0]
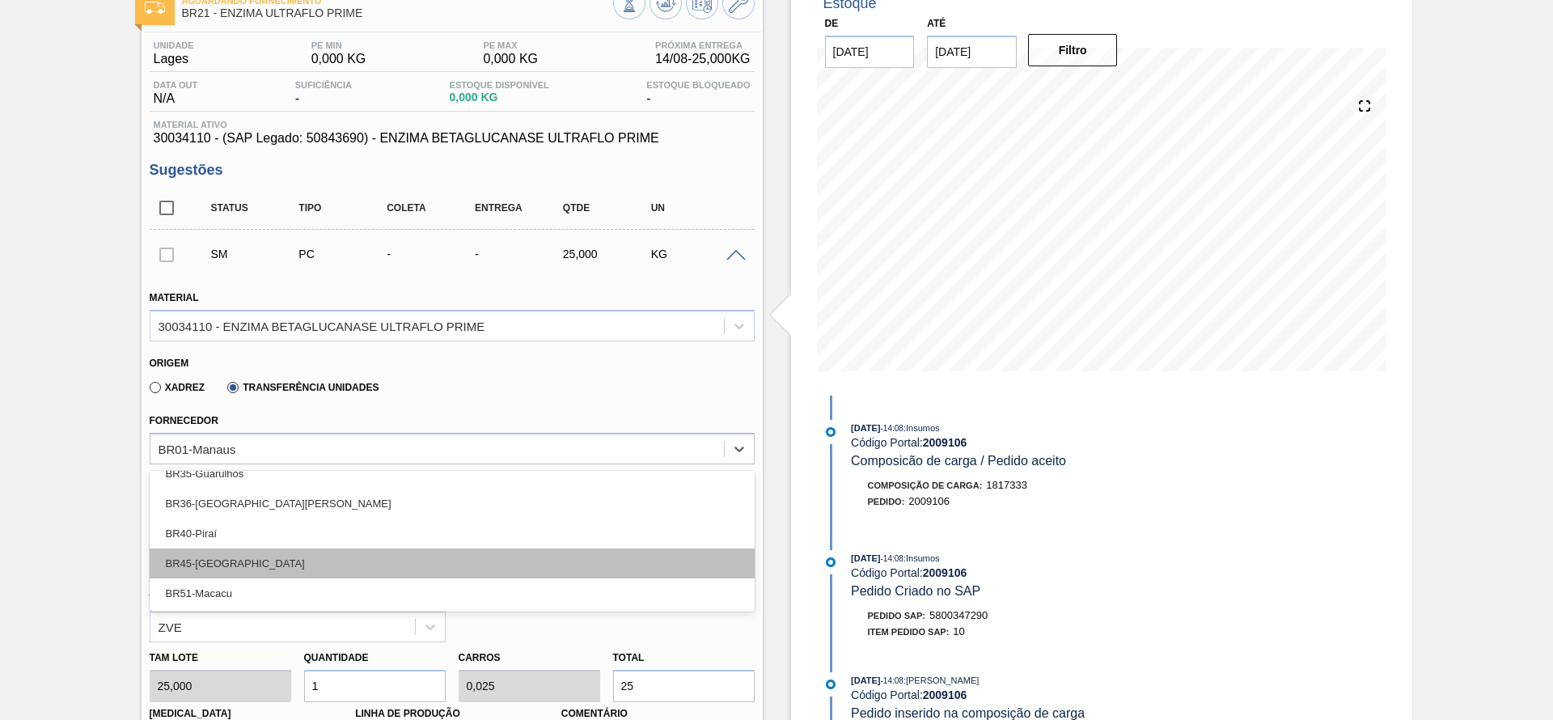
click at [265, 561] on div "BR45-[GEOGRAPHIC_DATA]" at bounding box center [452, 563] width 605 height 30
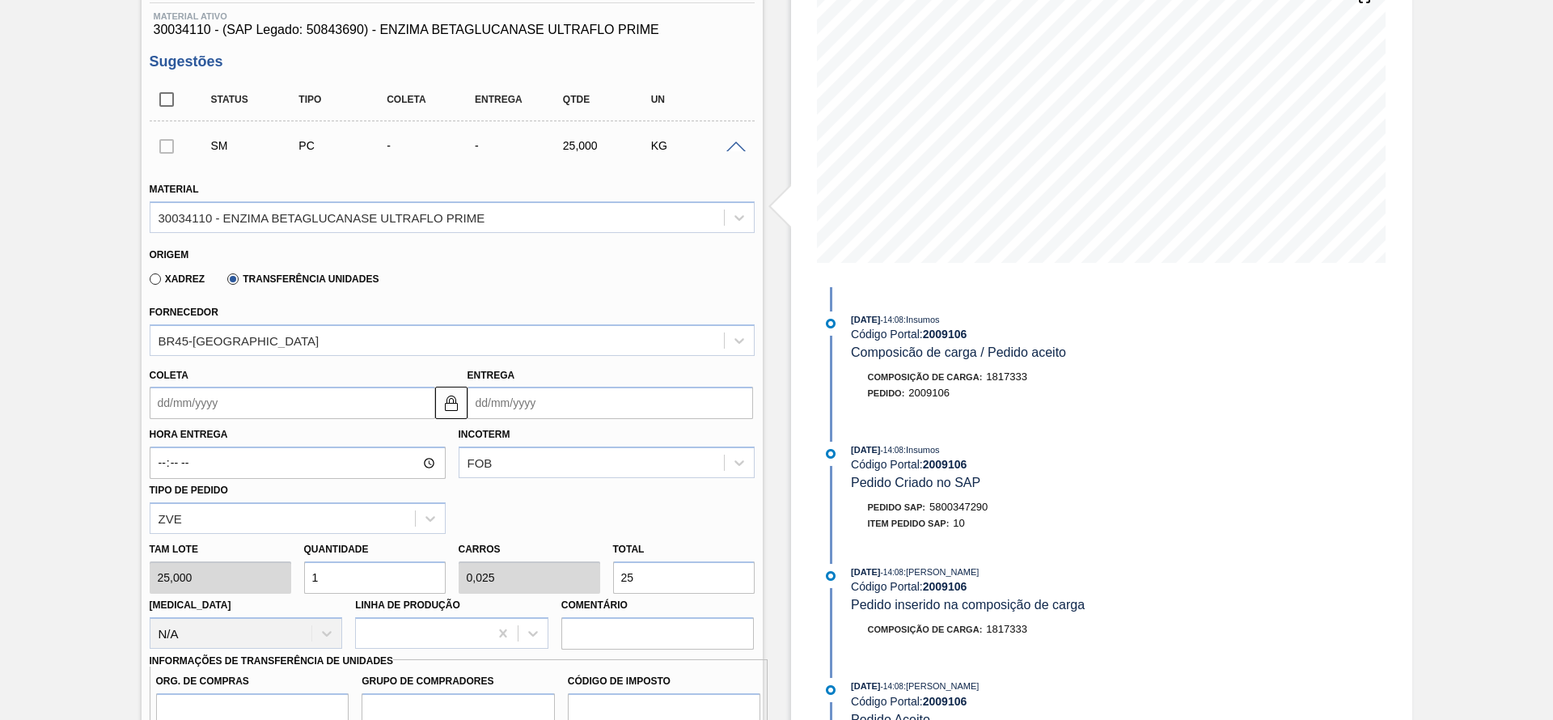
scroll to position [216, 0]
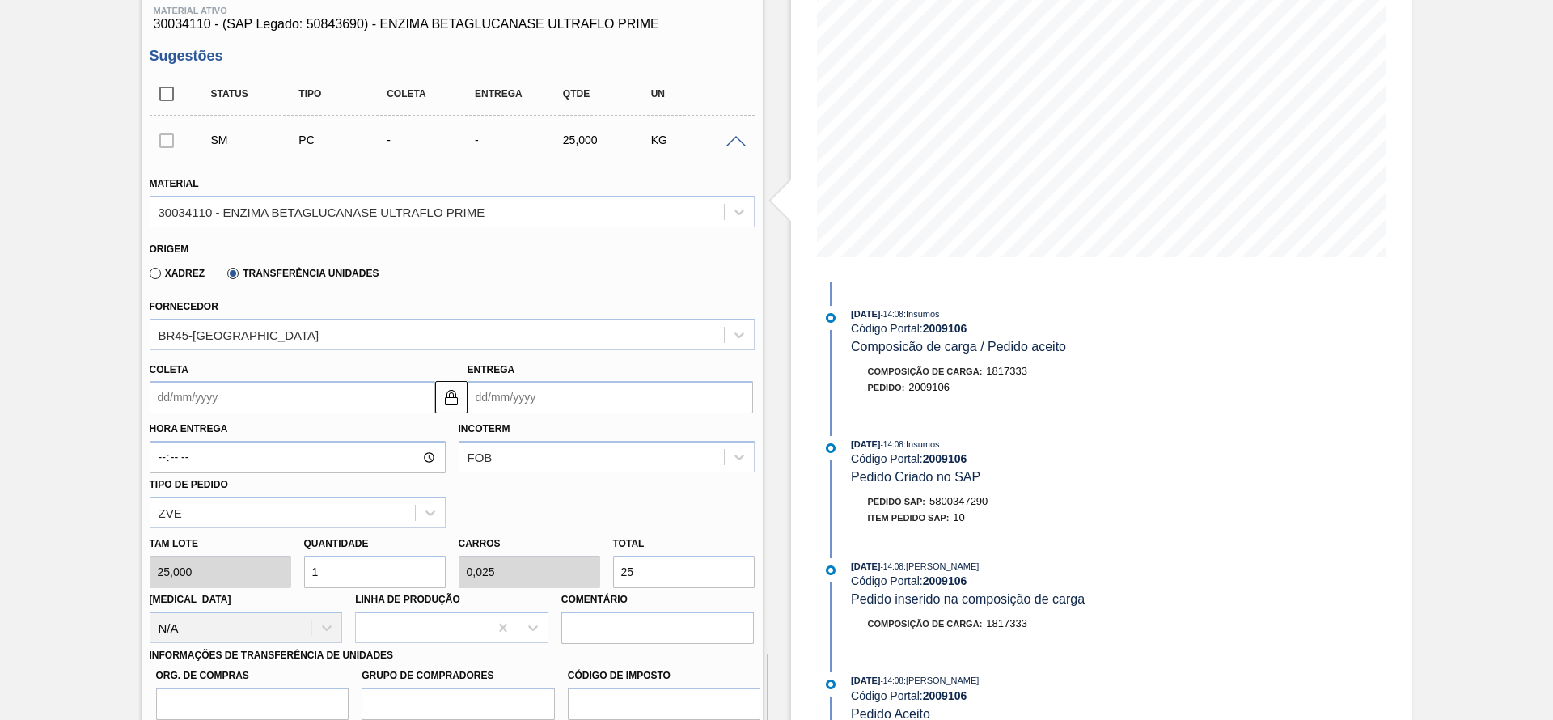
click at [265, 396] on input "Coleta" at bounding box center [293, 397] width 286 height 32
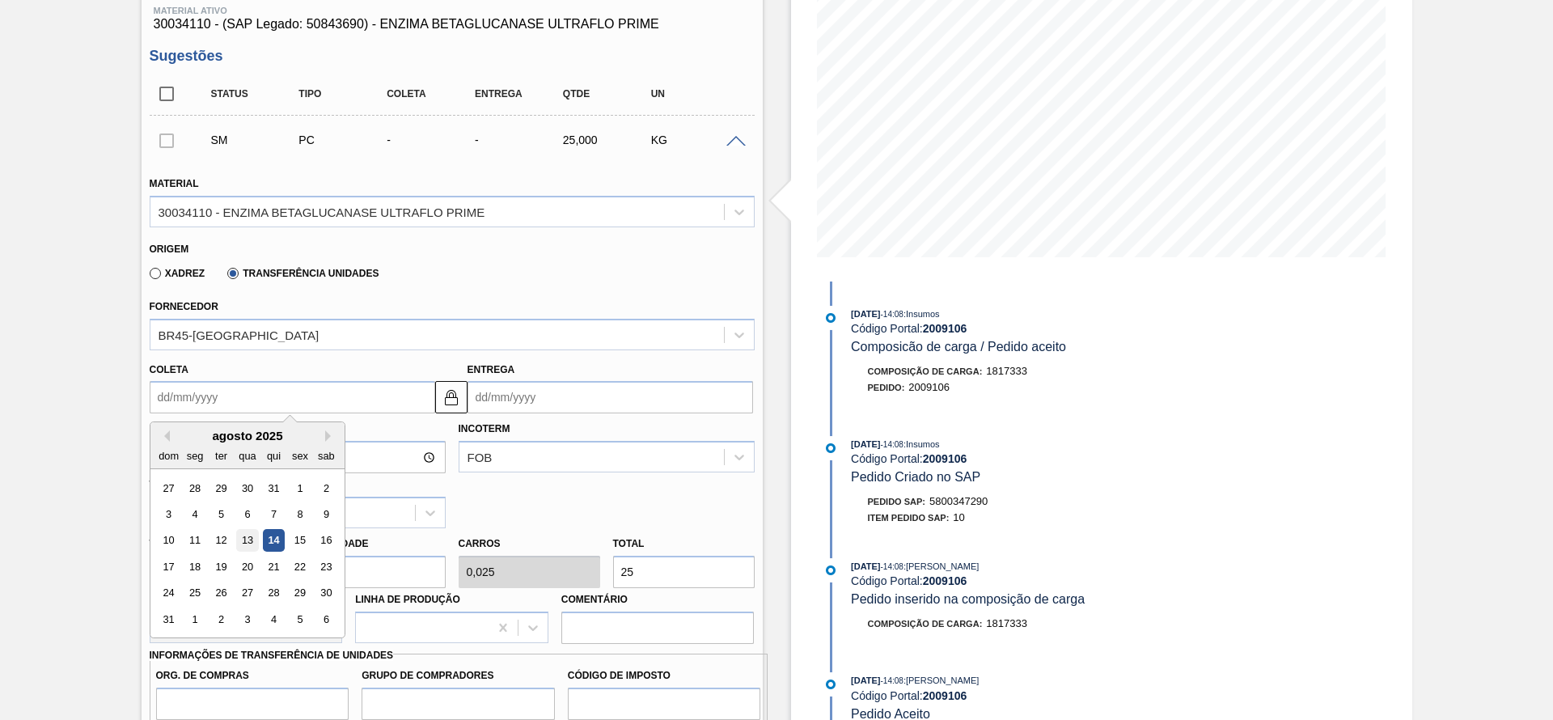
click at [256, 543] on div "13" at bounding box center [247, 541] width 22 height 22
type input "[DATE]"
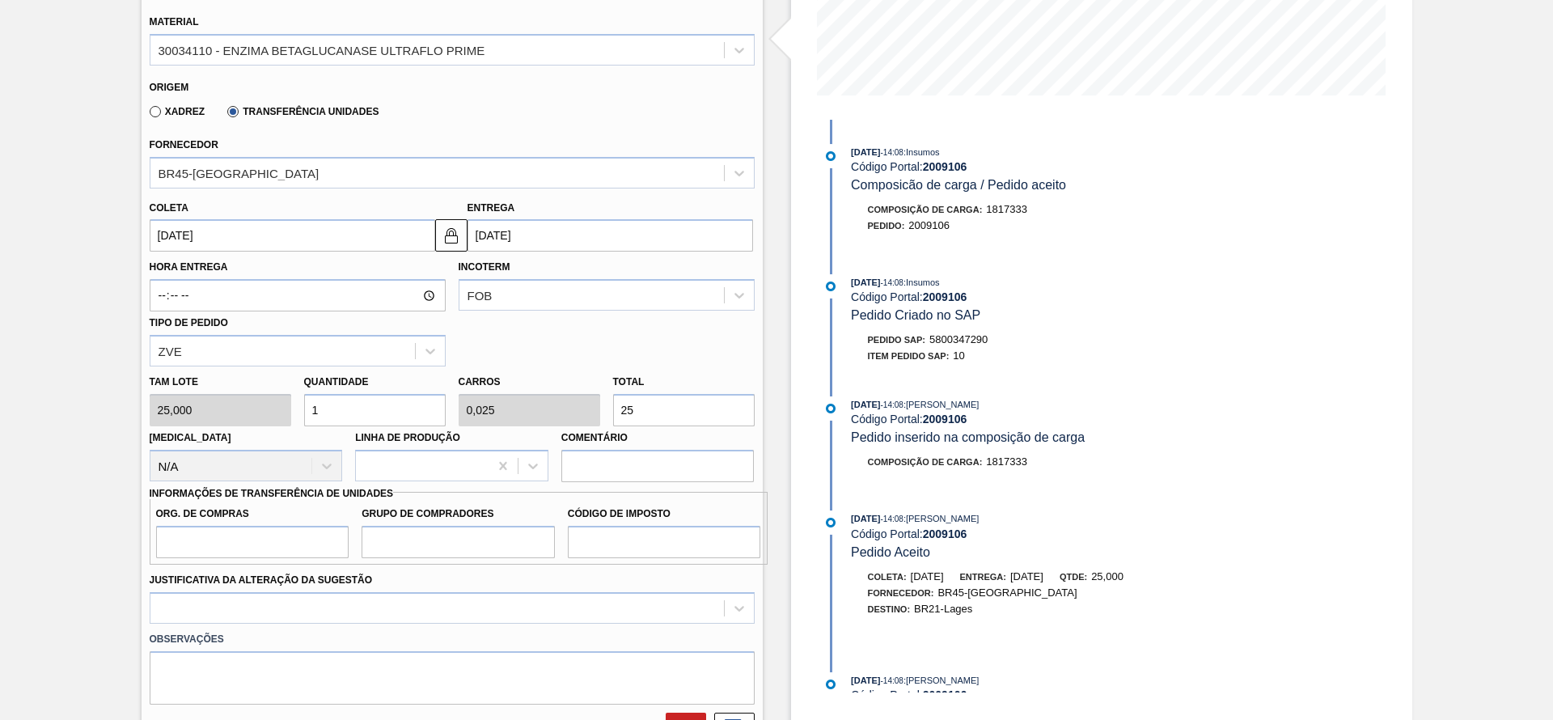
scroll to position [396, 0]
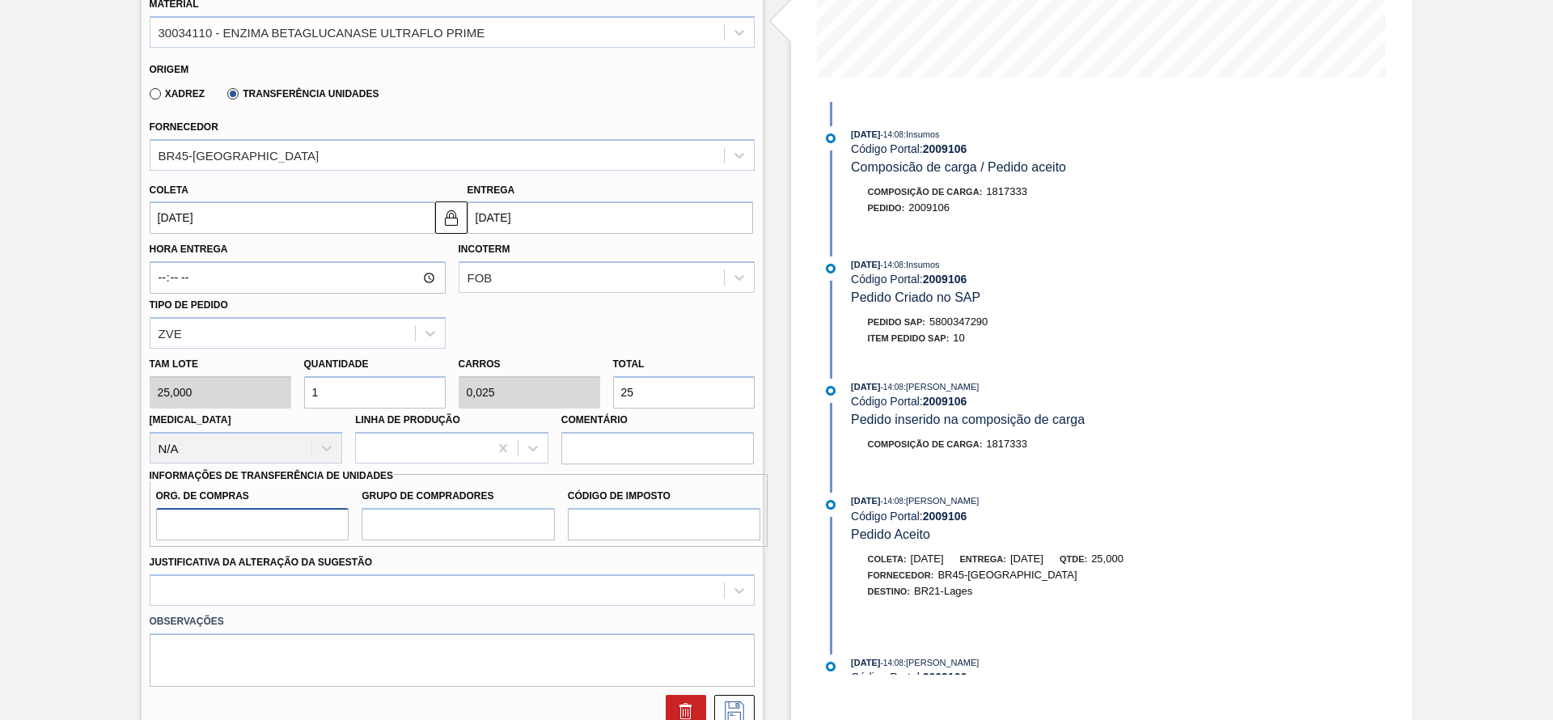
click at [262, 528] on input "Org. de Compras" at bounding box center [252, 524] width 193 height 32
type input "BR00"
click at [442, 521] on input "Grupo de Compradores" at bounding box center [458, 524] width 193 height 32
type input "B02"
click at [612, 530] on input "Código de Imposto" at bounding box center [664, 524] width 193 height 32
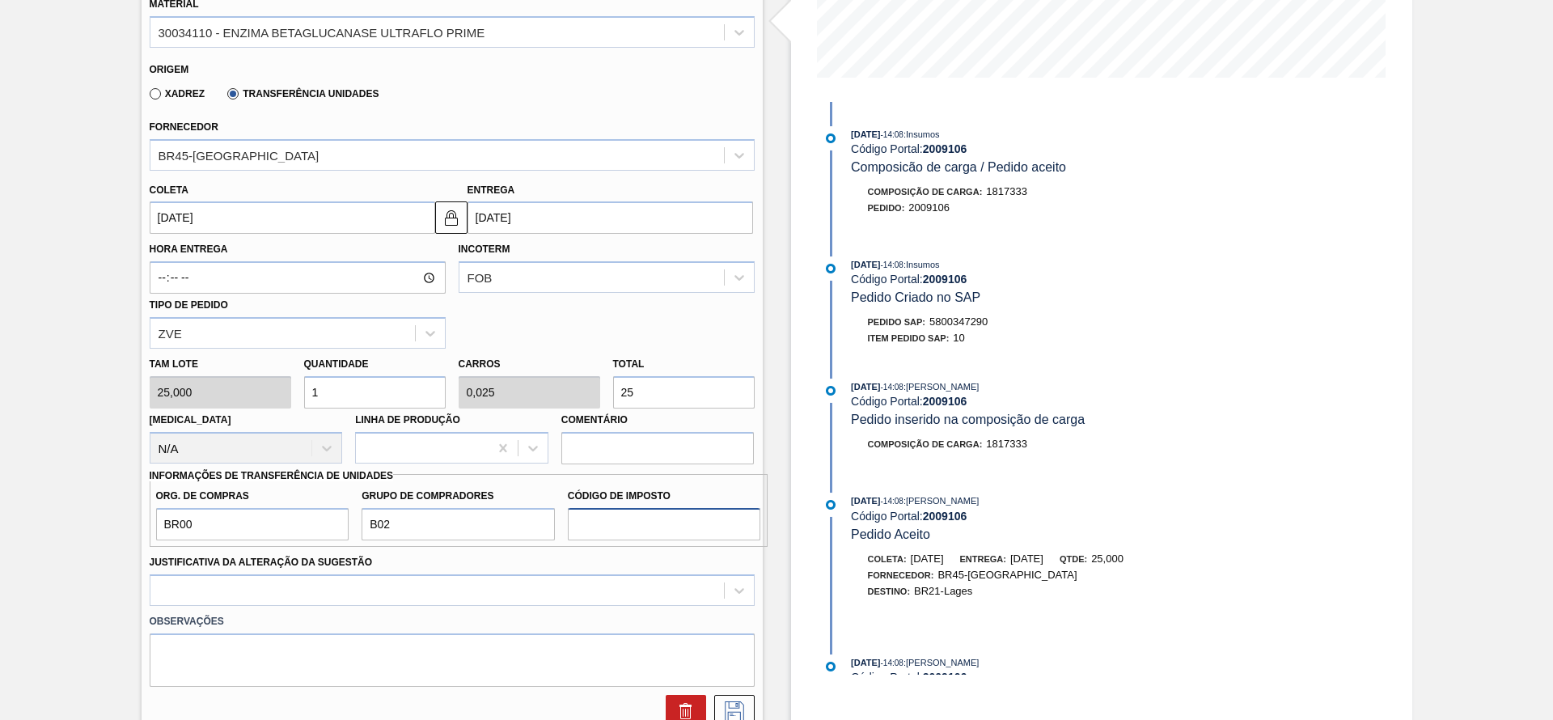
type input "IZ"
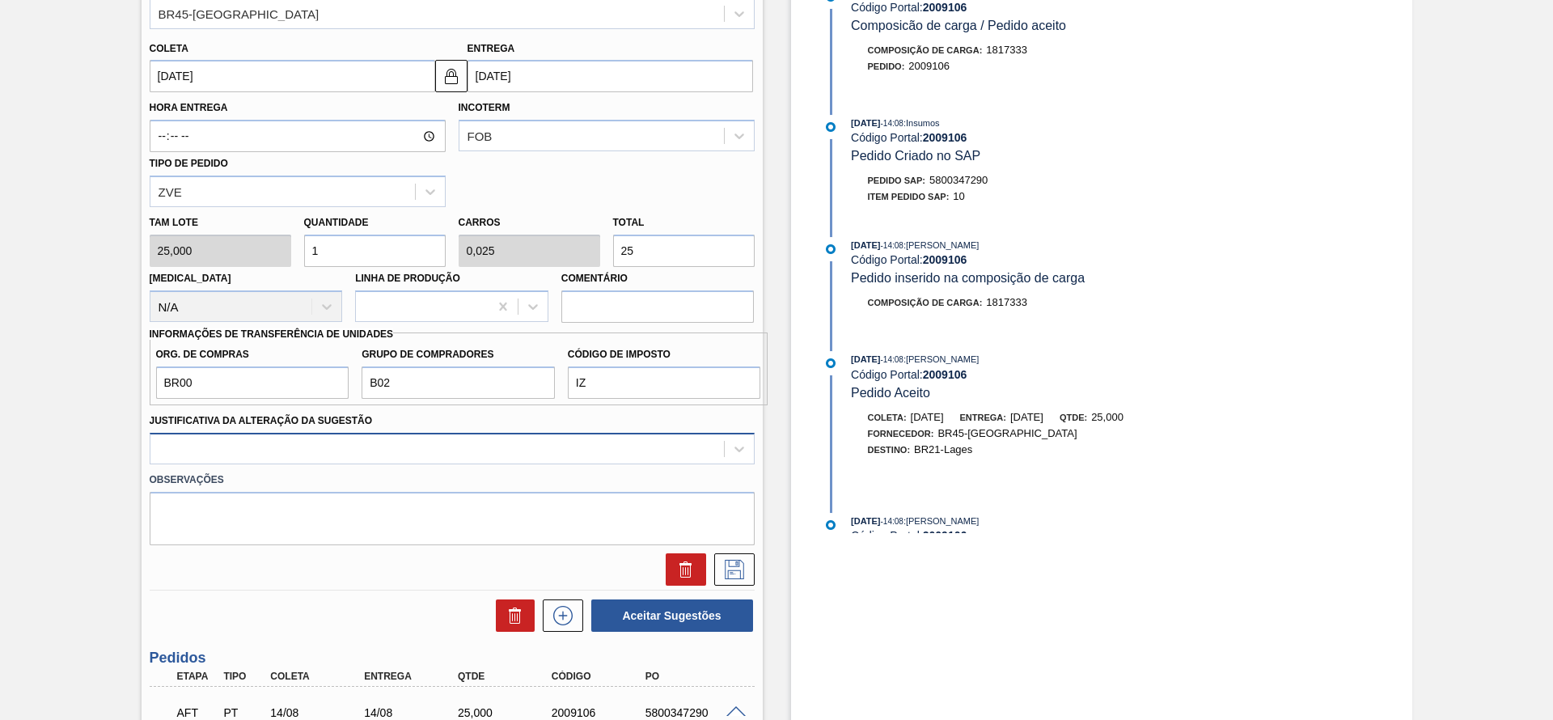
click at [618, 464] on div at bounding box center [452, 449] width 605 height 32
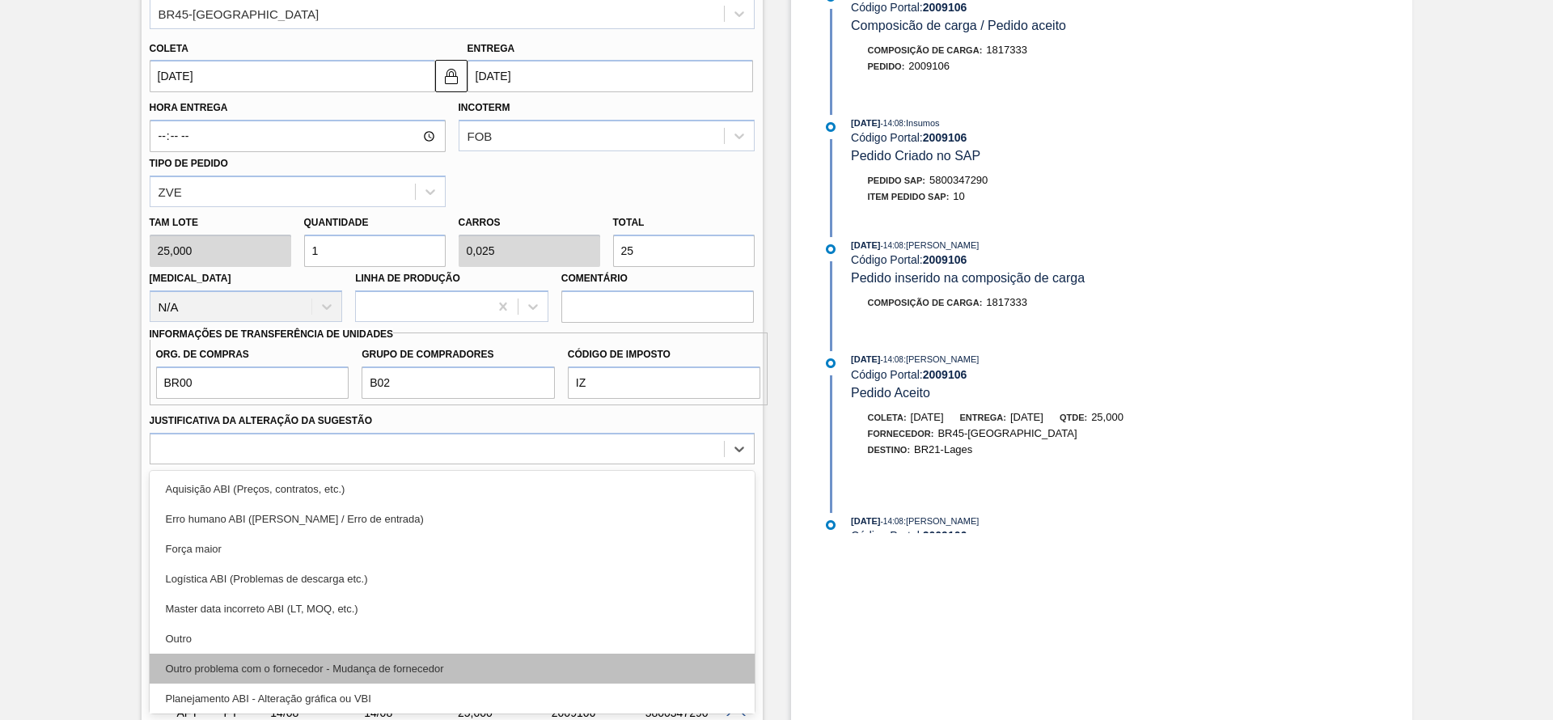
click at [369, 671] on div "Outro problema com o fornecedor - Mudança de fornecedor" at bounding box center [452, 669] width 605 height 30
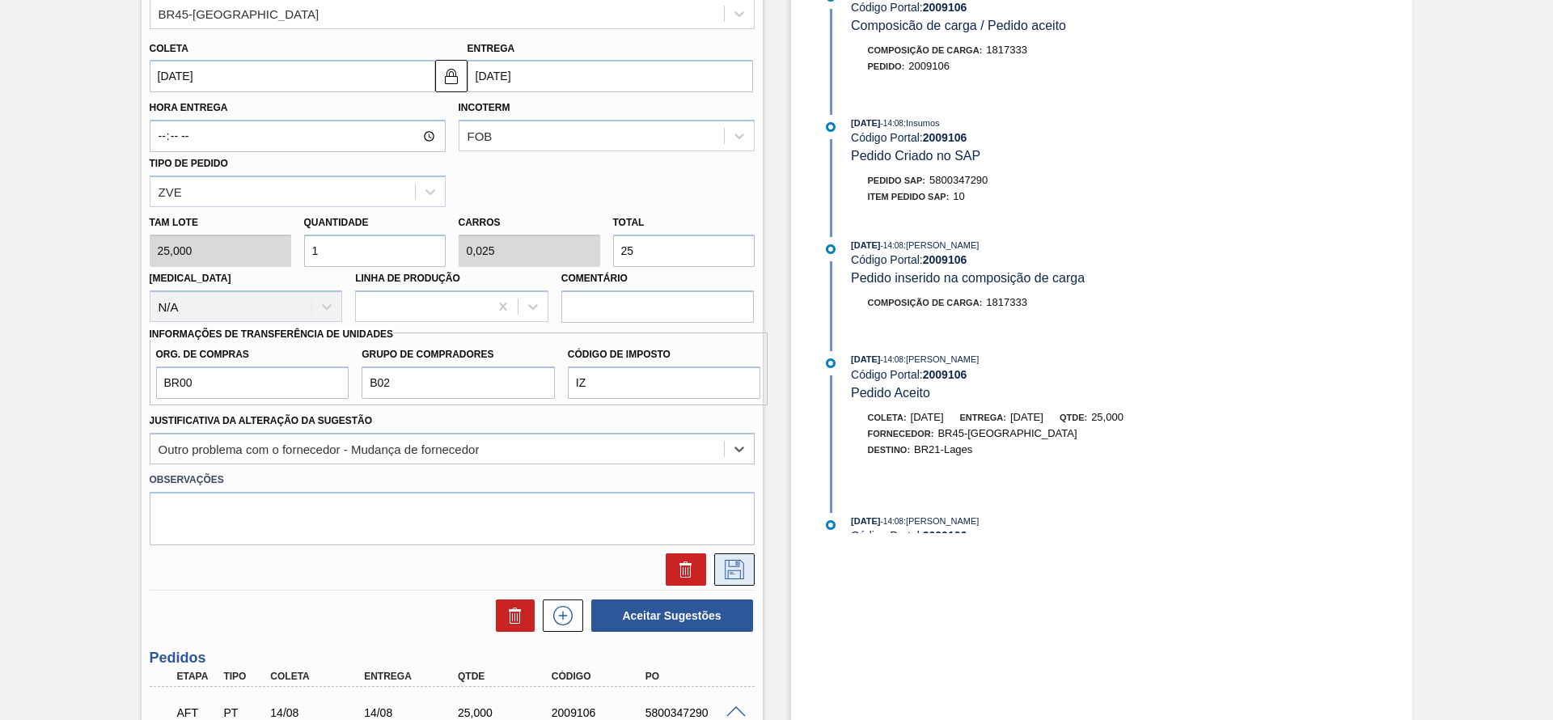
click at [739, 563] on icon at bounding box center [735, 569] width 26 height 19
click at [405, 82] on input "[DATE]" at bounding box center [293, 76] width 286 height 32
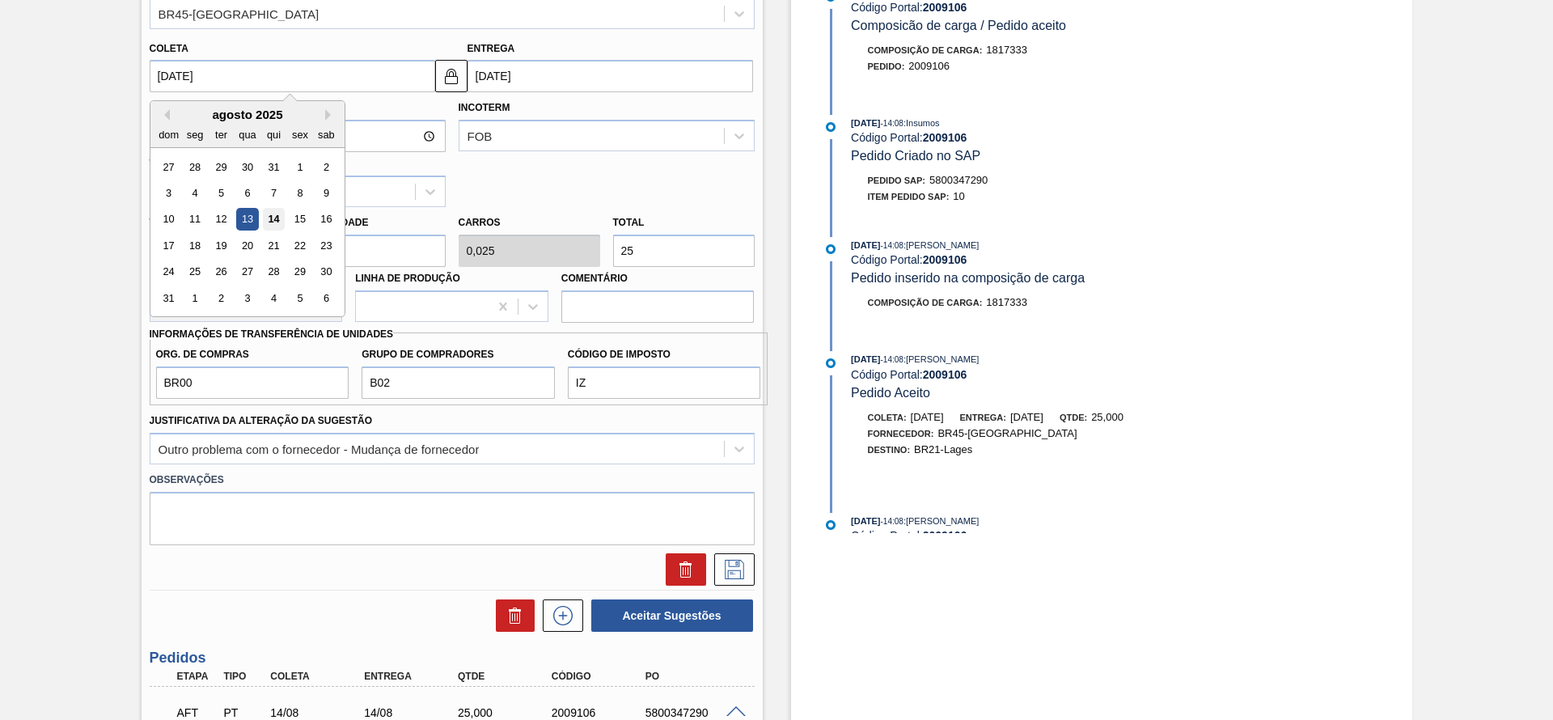
click at [268, 210] on div "14" at bounding box center [273, 220] width 22 height 22
type input "[DATE]"
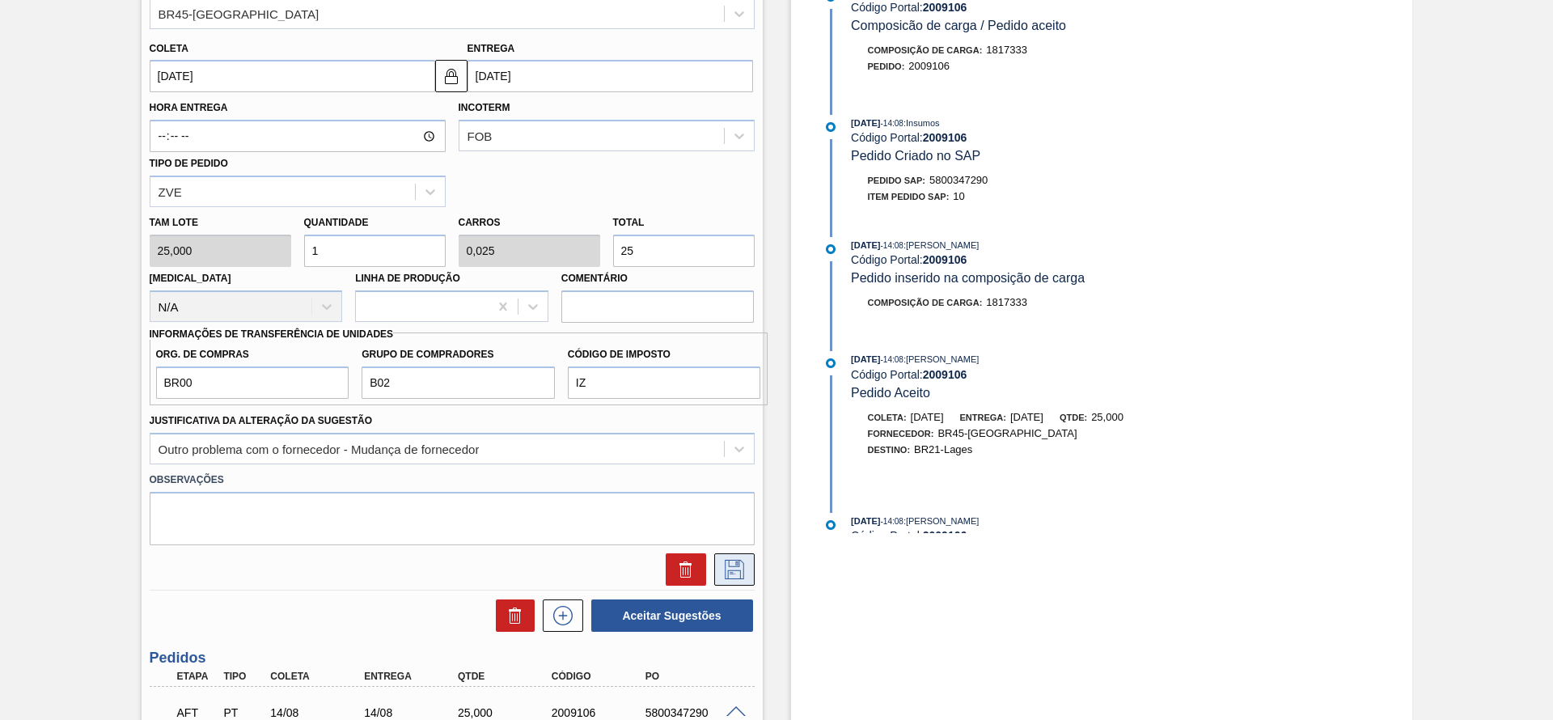
click at [725, 566] on icon at bounding box center [735, 569] width 26 height 19
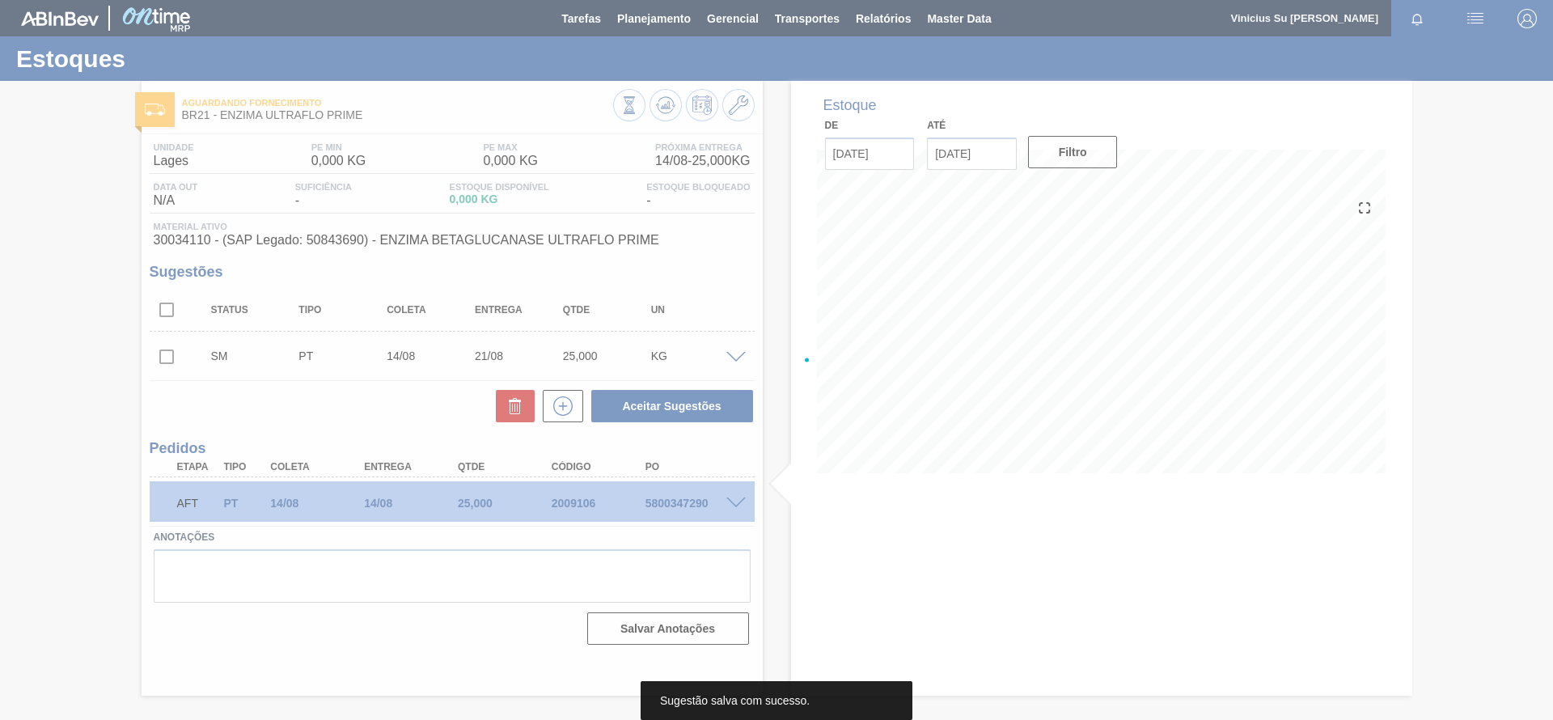
scroll to position [0, 0]
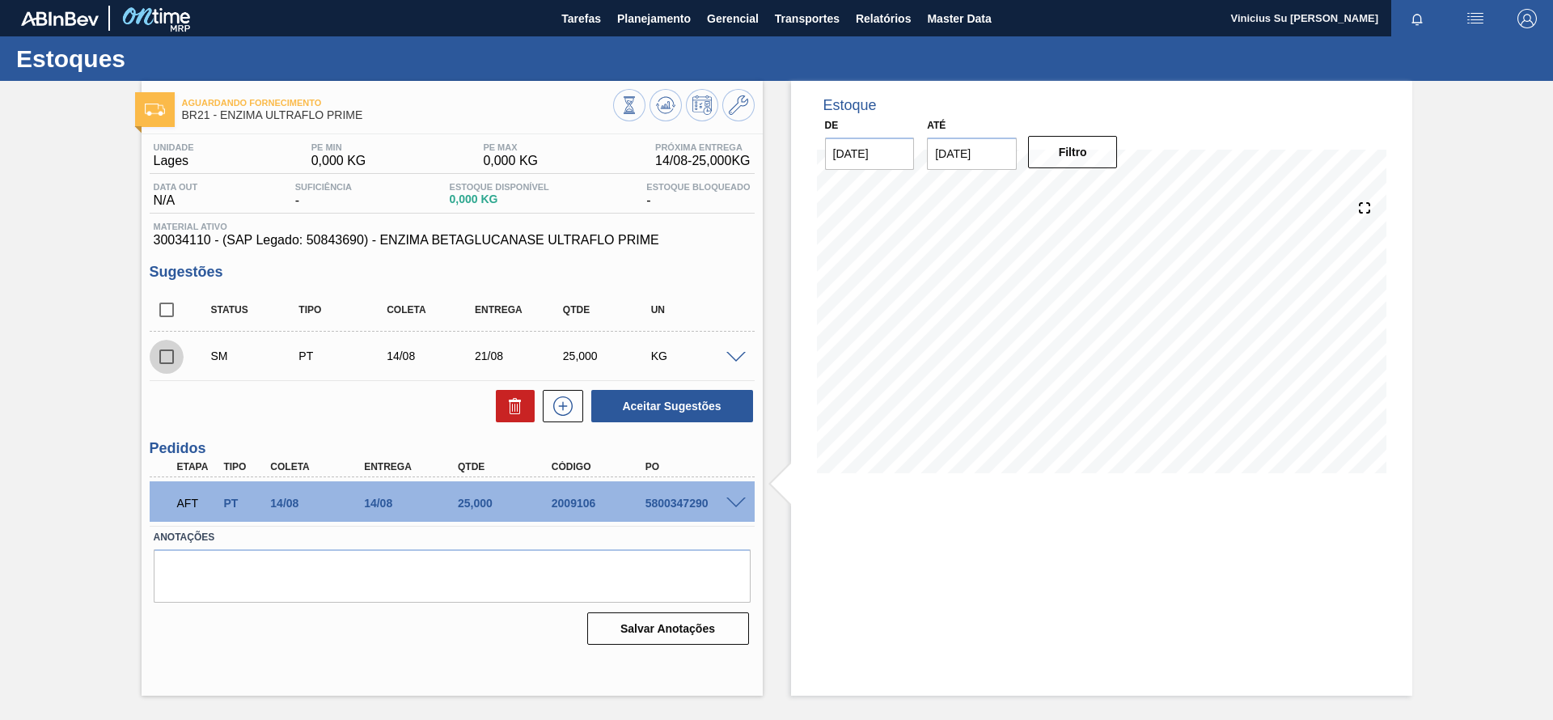
click at [164, 357] on input "checkbox" at bounding box center [167, 357] width 34 height 34
click at [634, 418] on button "Aceitar Sugestões" at bounding box center [672, 406] width 162 height 32
checkbox input "false"
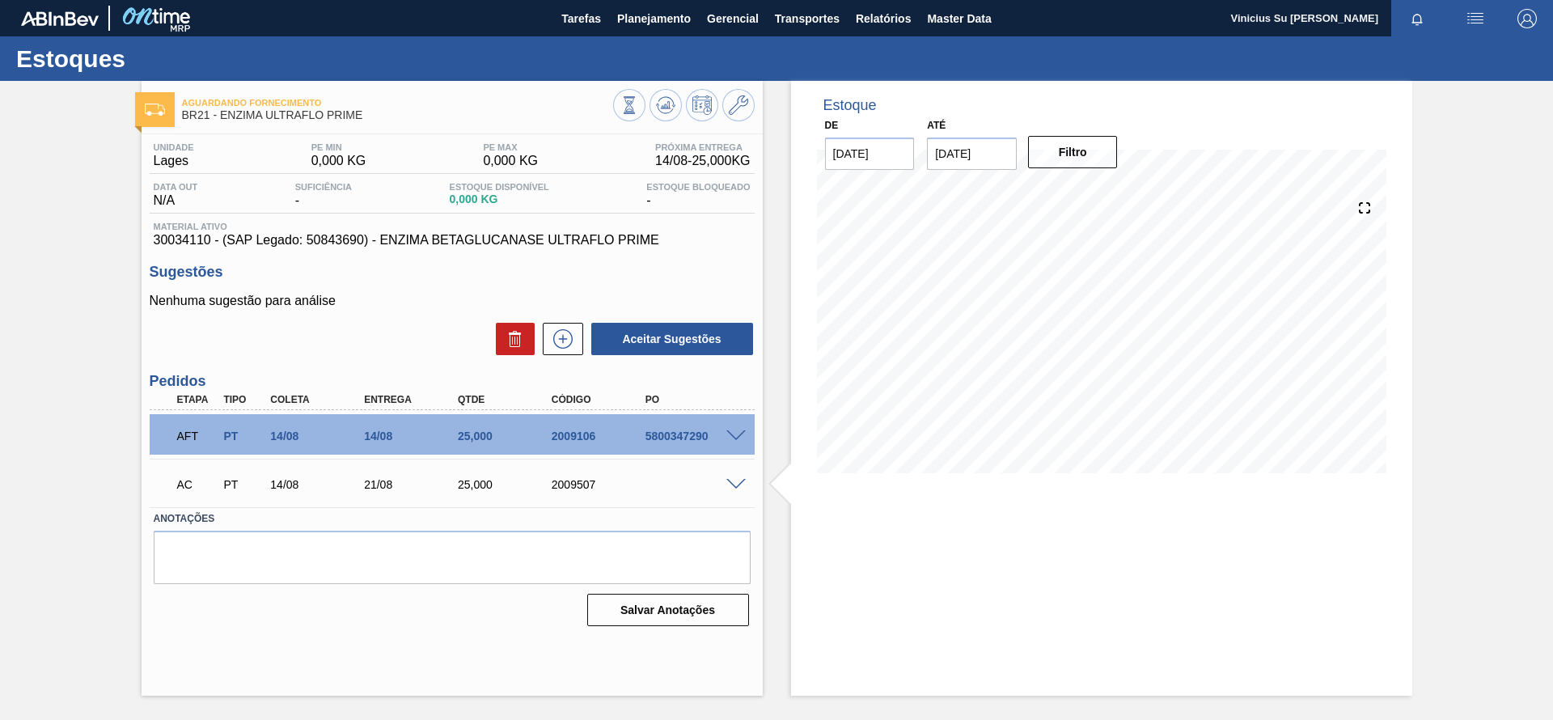
click at [738, 489] on div "AC PT 14/08 21/08 25,000 2009507" at bounding box center [452, 483] width 605 height 40
click at [738, 487] on span at bounding box center [735, 485] width 19 height 12
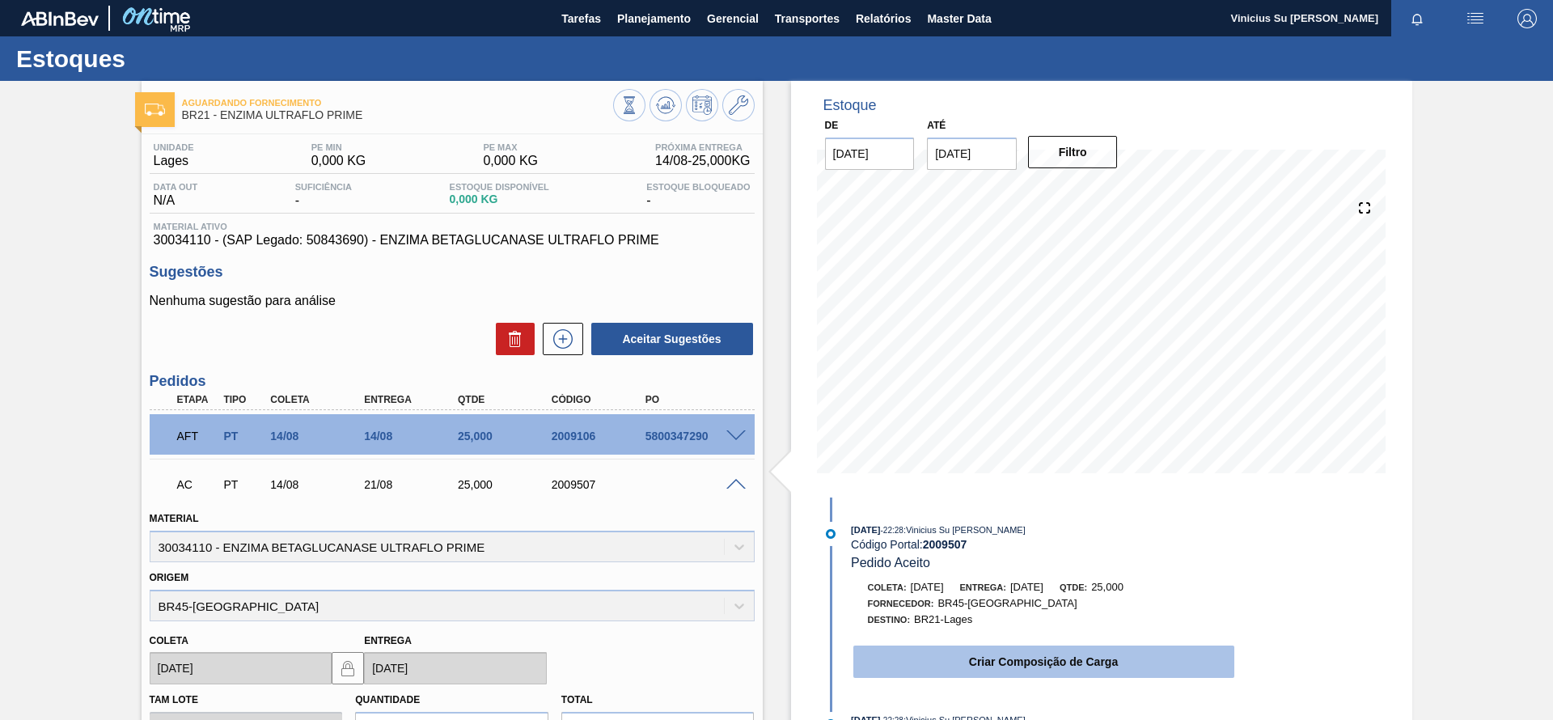
click at [976, 659] on button "Criar Composição de Carga" at bounding box center [1043, 662] width 381 height 32
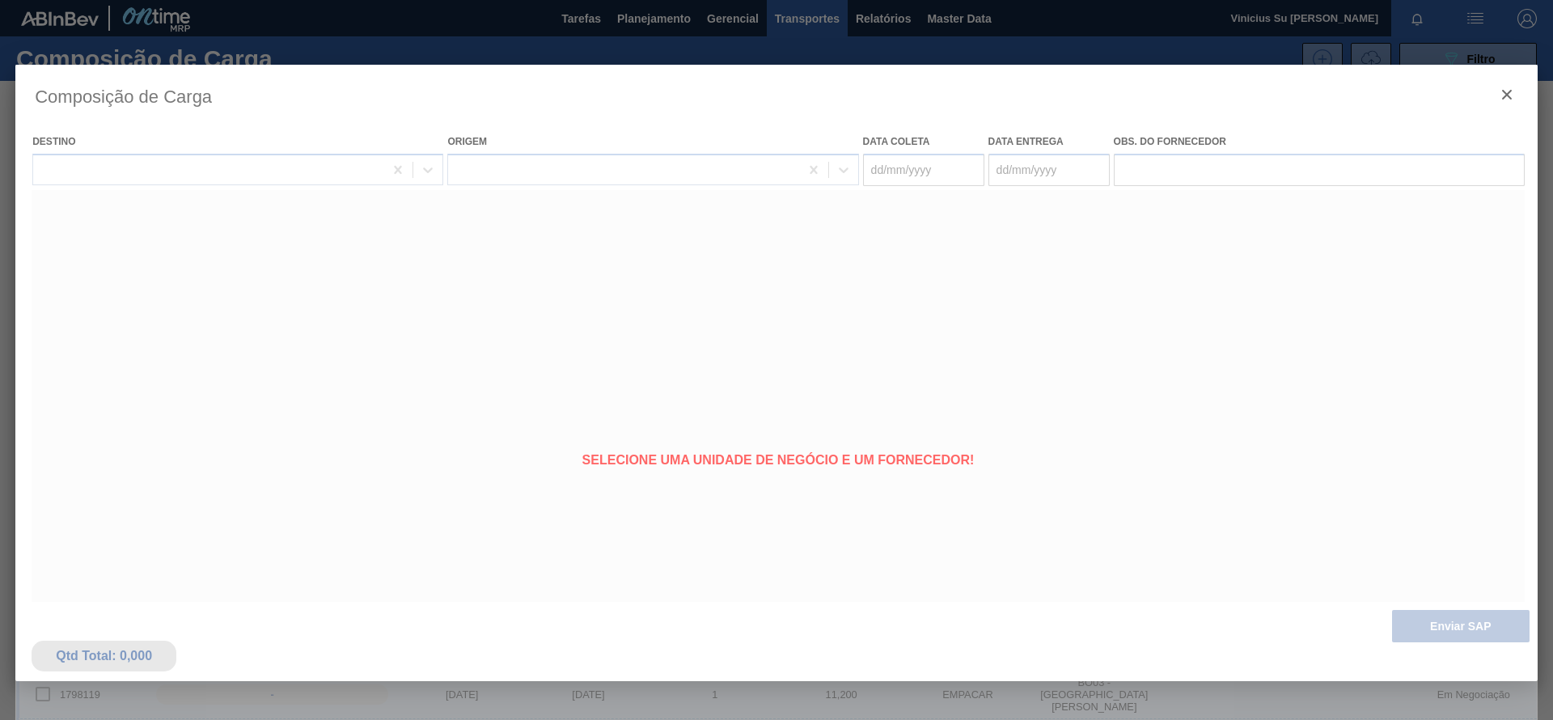
type coleta "[DATE]"
type entrega "[DATE]"
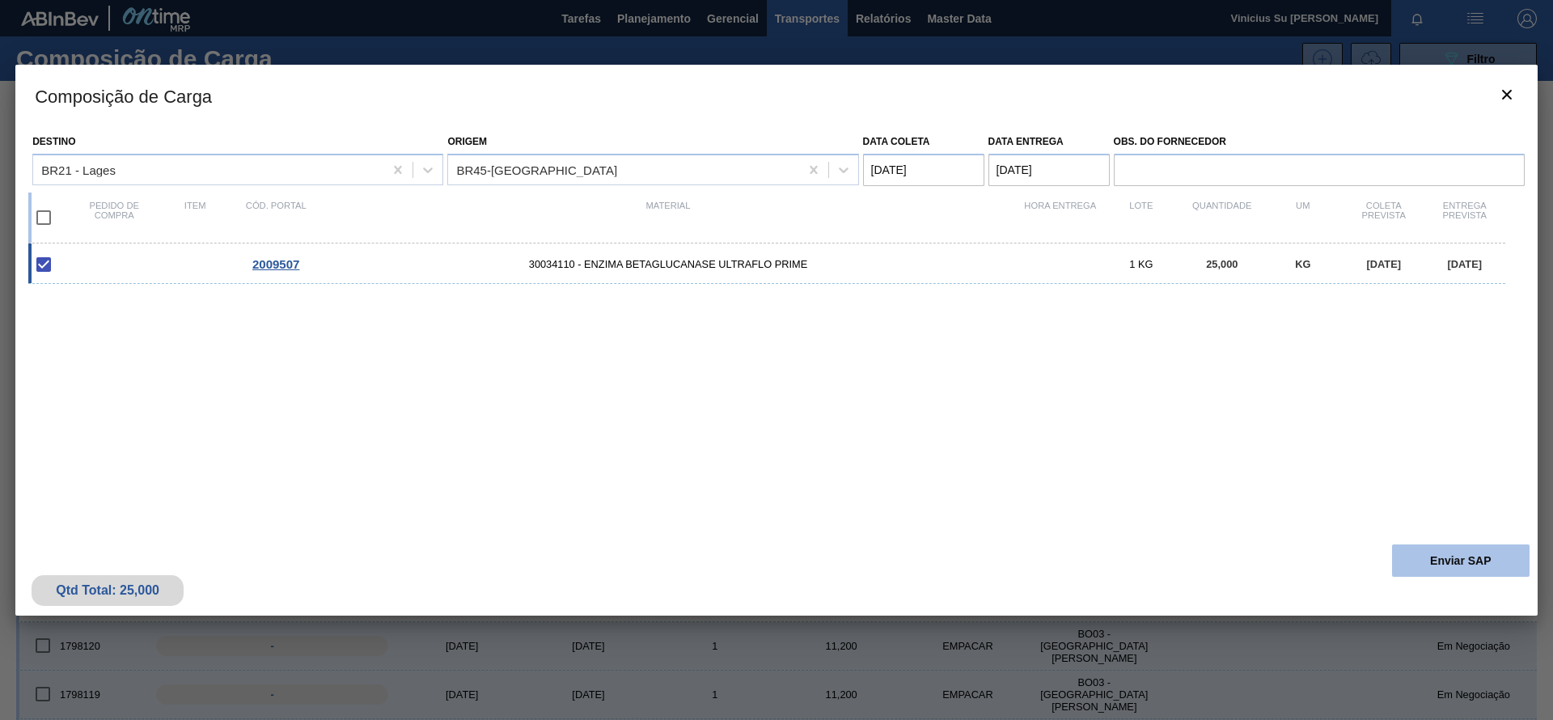
click at [1472, 561] on button "Enviar SAP" at bounding box center [1461, 560] width 138 height 32
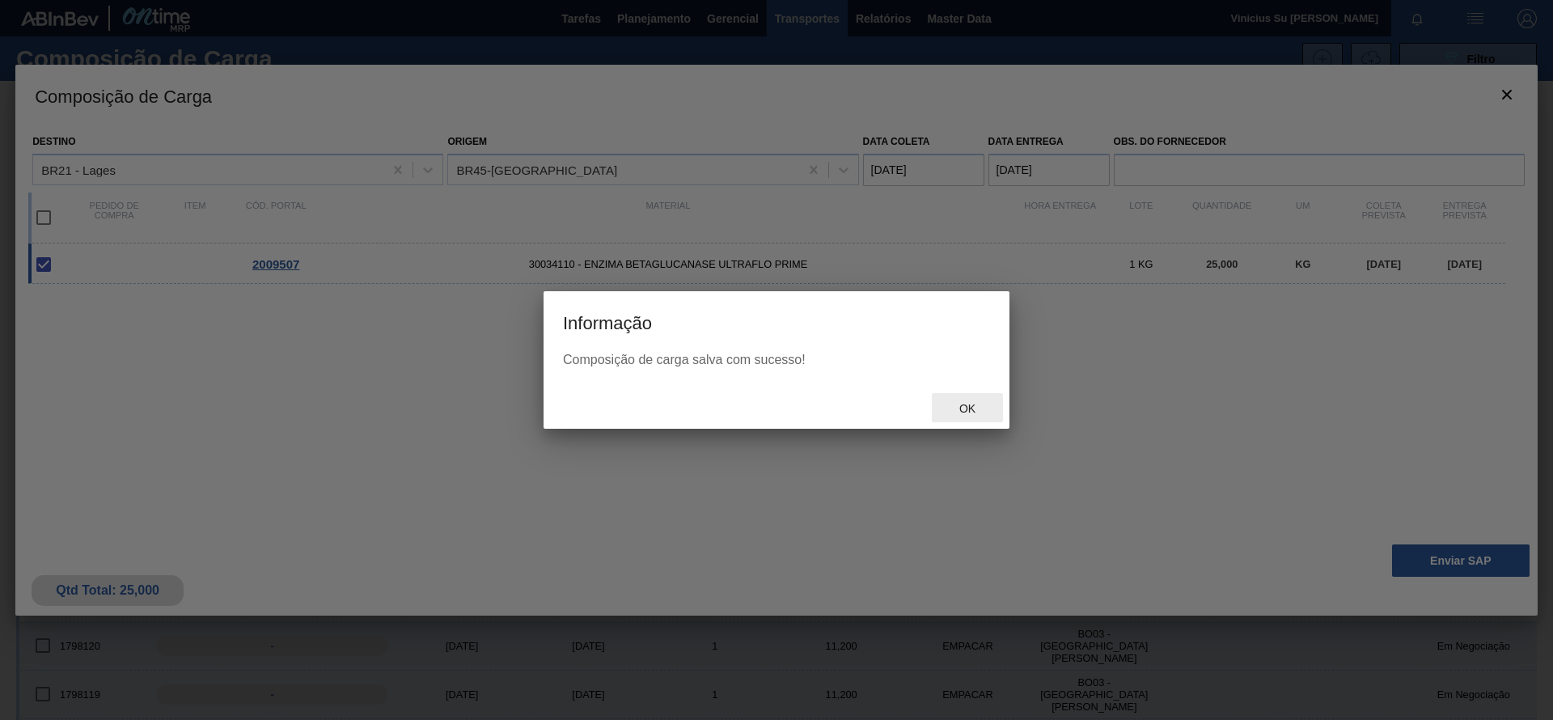
click at [985, 411] on span "Ok" at bounding box center [968, 408] width 42 height 13
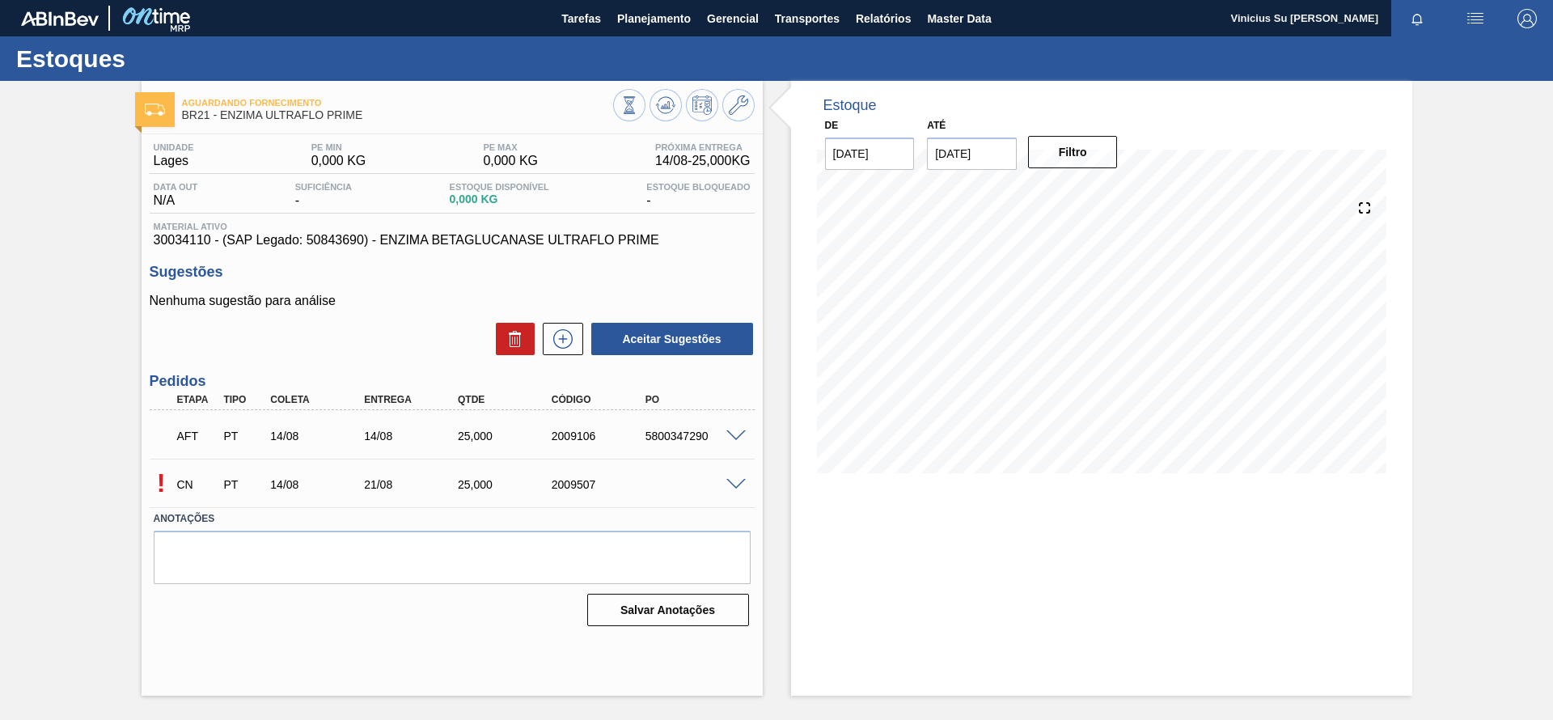
click at [743, 486] on span at bounding box center [735, 485] width 19 height 12
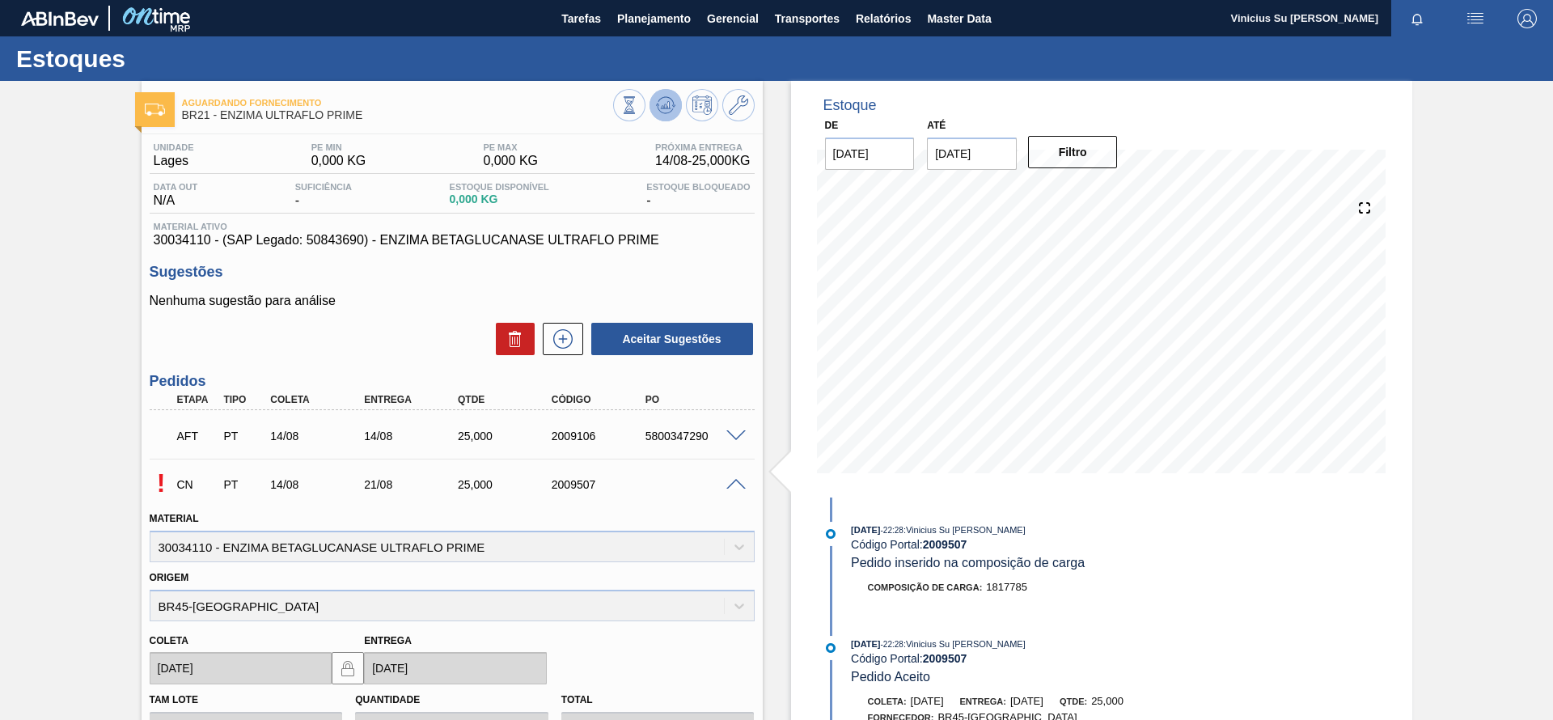
click at [670, 99] on icon at bounding box center [666, 101] width 16 height 9
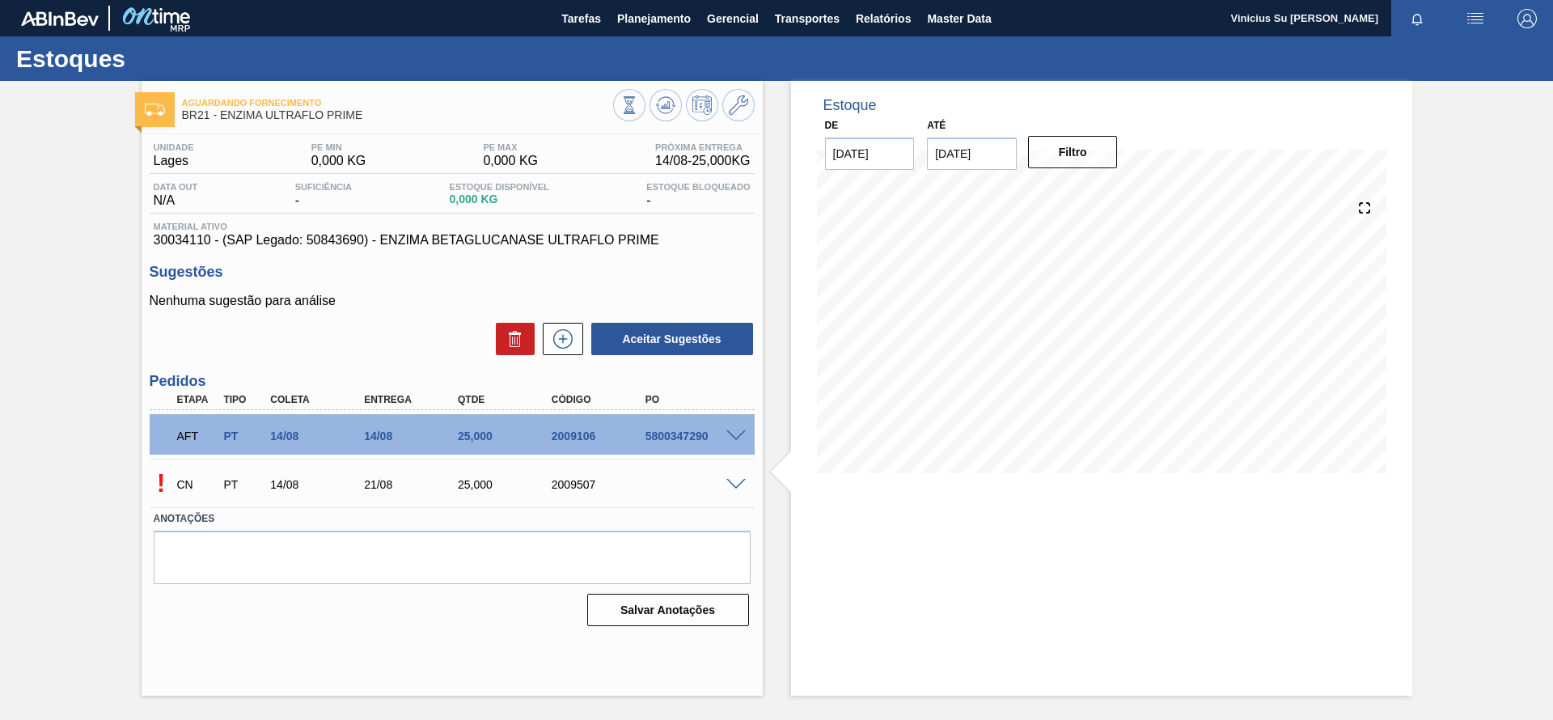
click at [737, 482] on span at bounding box center [735, 485] width 19 height 12
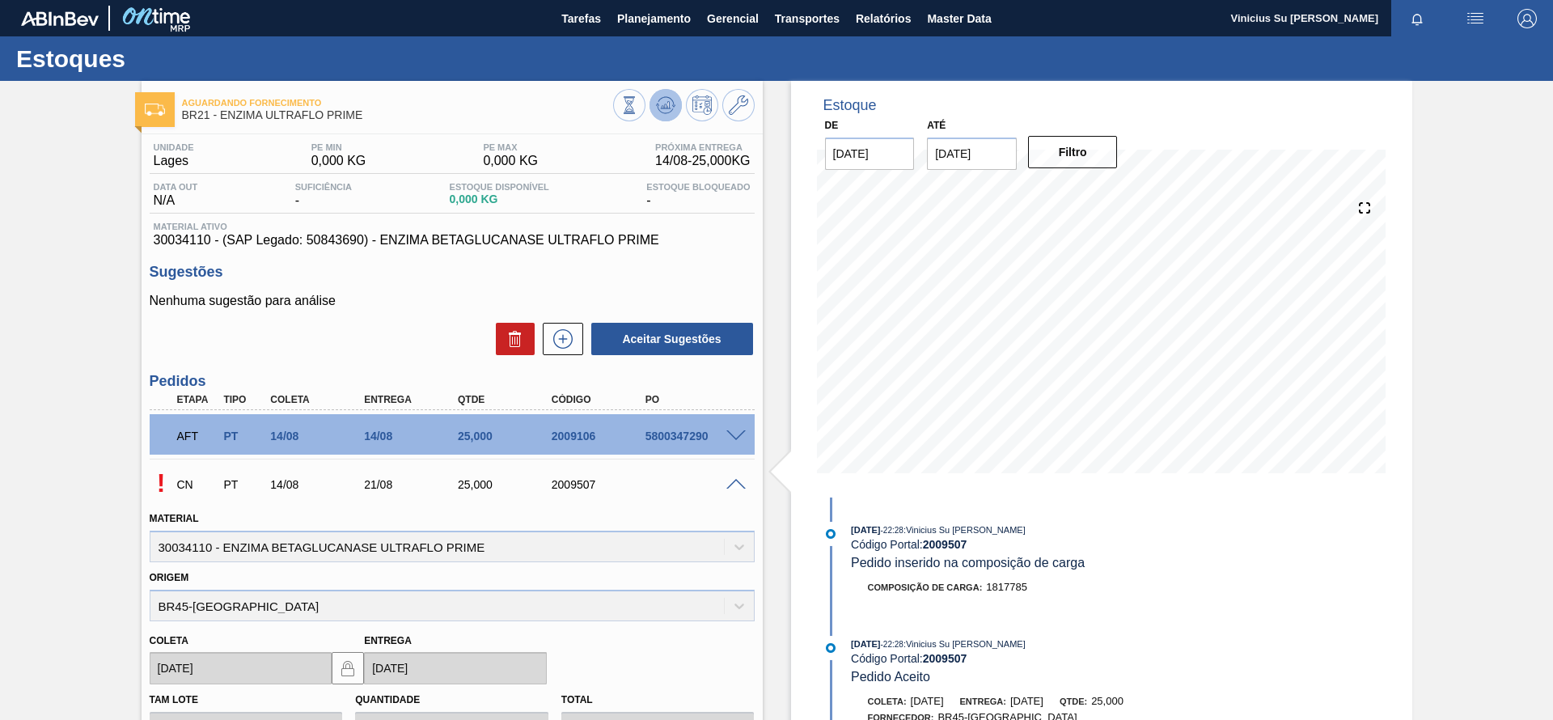
click at [663, 118] on button at bounding box center [666, 105] width 32 height 32
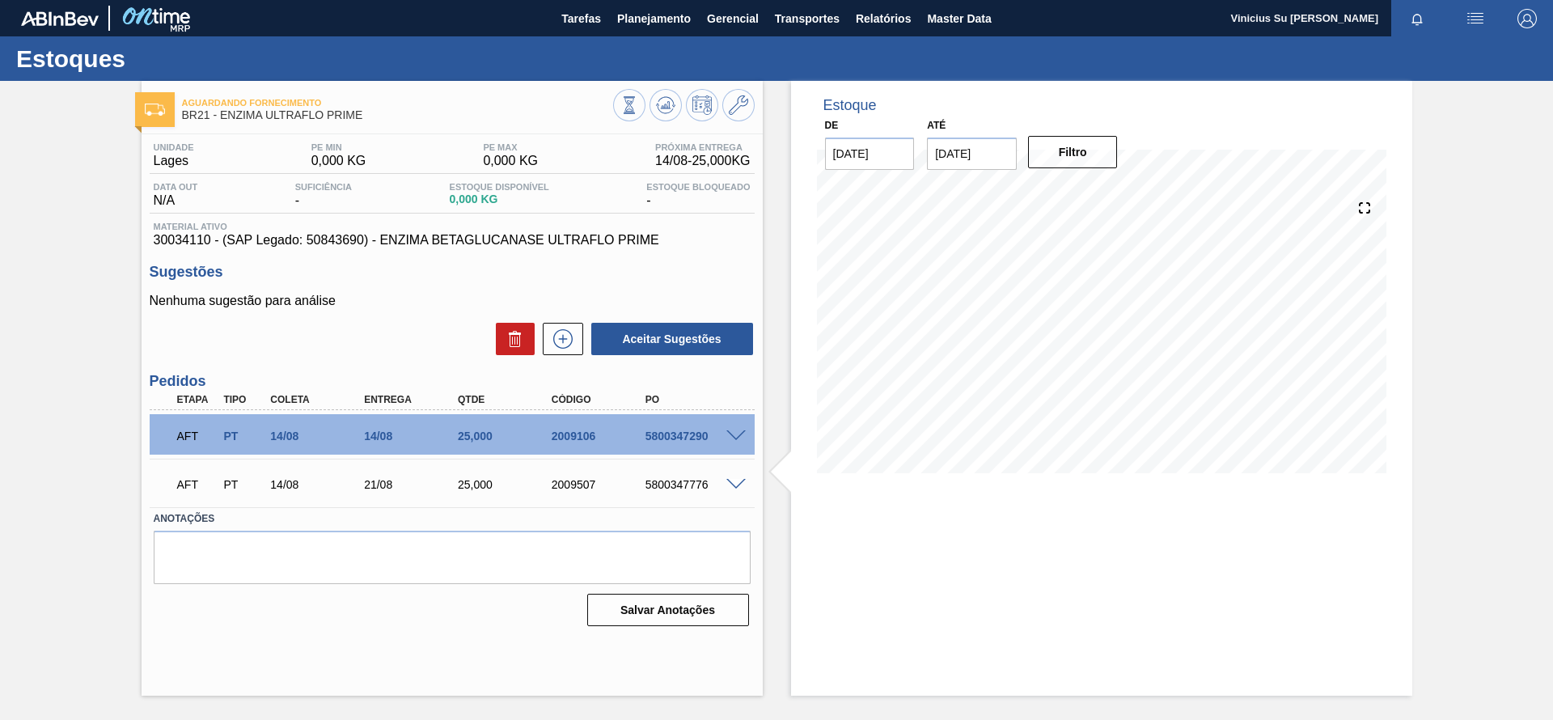
click at [692, 489] on div "5800347776" at bounding box center [694, 484] width 105 height 13
copy div "5800347776"
